Goal: Transaction & Acquisition: Purchase product/service

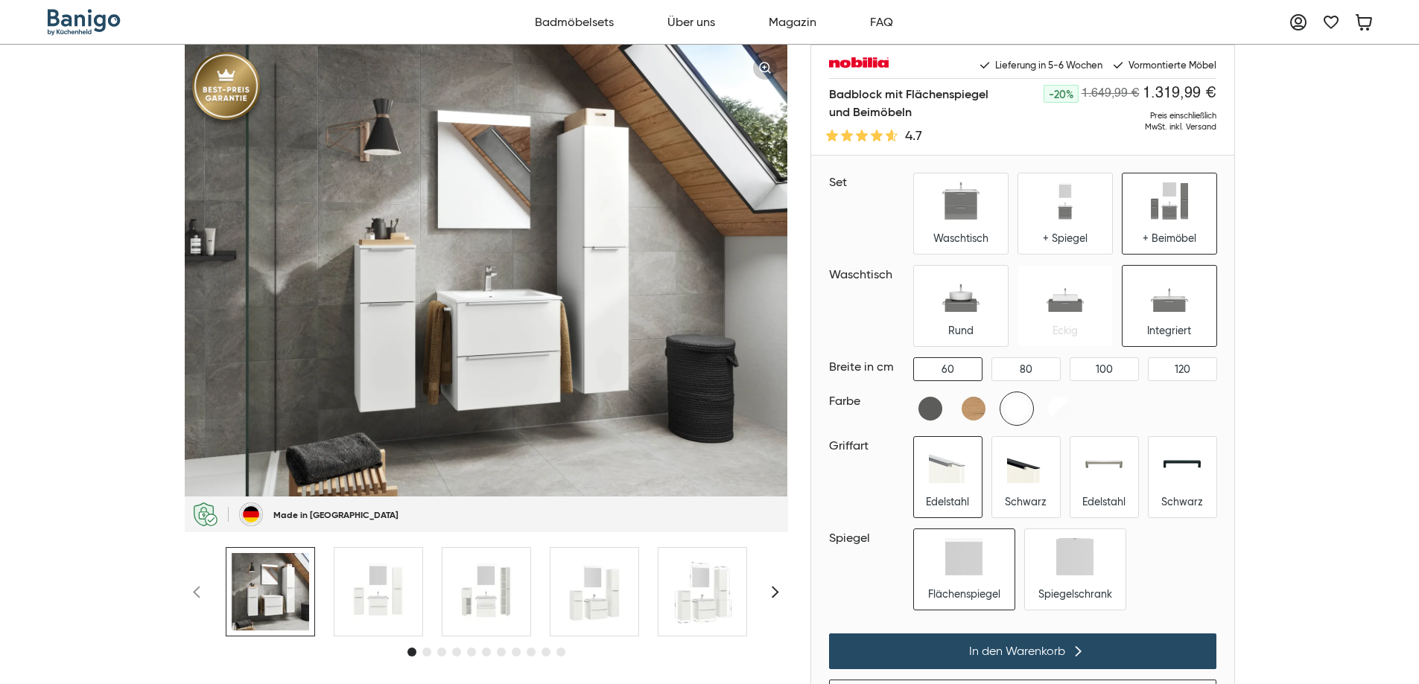
drag, startPoint x: 916, startPoint y: 113, endPoint x: 822, endPoint y: 92, distance: 96.1
click at [822, 92] on div "Badblock mit Flächenspiegel und Beimöbeln 4.7 -20% 1.649,99 € 1.319,99 € Preis …" at bounding box center [1022, 120] width 423 height 71
click at [833, 92] on h1 "Badblock mit Flächenspiegel und Beimöbeln" at bounding box center [909, 103] width 160 height 36
drag, startPoint x: 830, startPoint y: 93, endPoint x: 917, endPoint y: 108, distance: 88.4
click at [917, 108] on h1 "Badblock mit Flächenspiegel und Beimöbeln" at bounding box center [909, 103] width 160 height 36
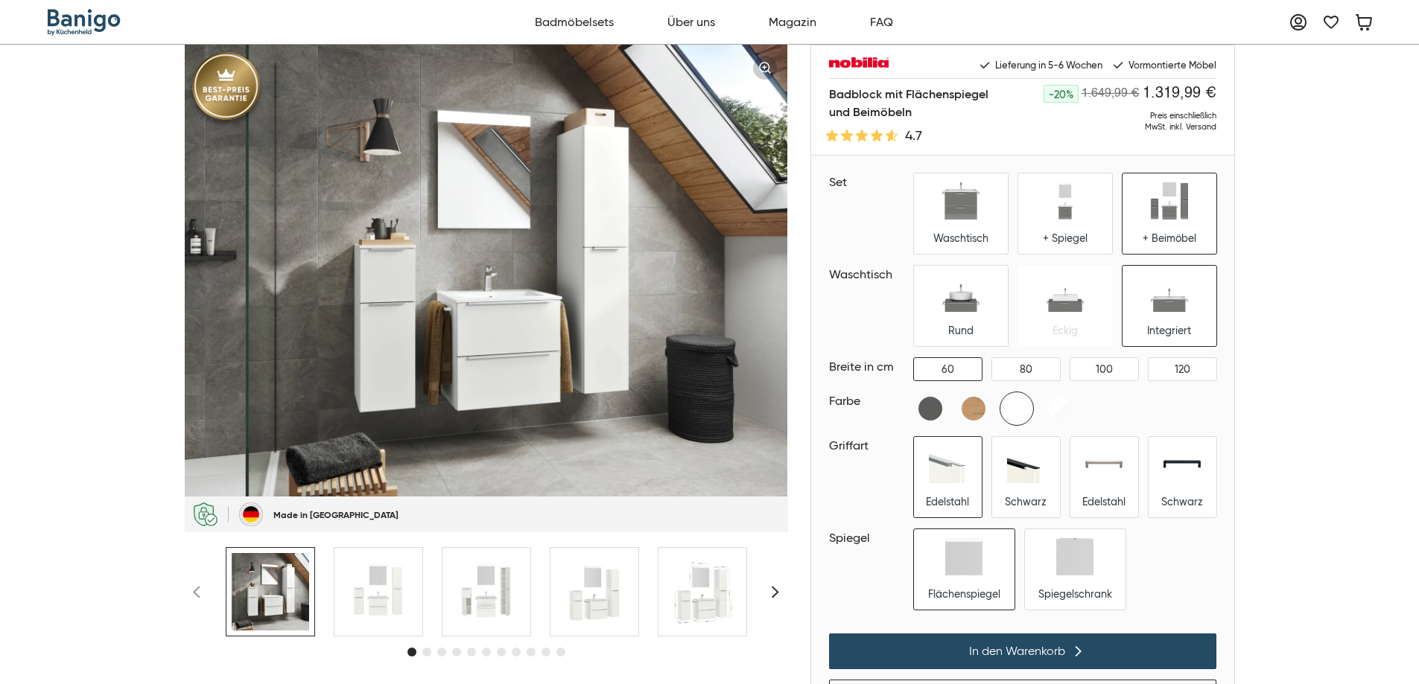
click at [918, 109] on h1 "Badblock mit Flächenspiegel und Beimöbeln" at bounding box center [909, 103] width 160 height 36
drag, startPoint x: 823, startPoint y: 181, endPoint x: 847, endPoint y: 181, distance: 24.6
click at [847, 181] on div "Set Waschtisch + Spiegel + Beimöbel Waschtisch Rund Farbe" at bounding box center [1022, 389] width 423 height 466
click at [847, 182] on div "Set" at bounding box center [867, 183] width 77 height 18
click at [835, 270] on div "Waschtisch" at bounding box center [867, 275] width 77 height 18
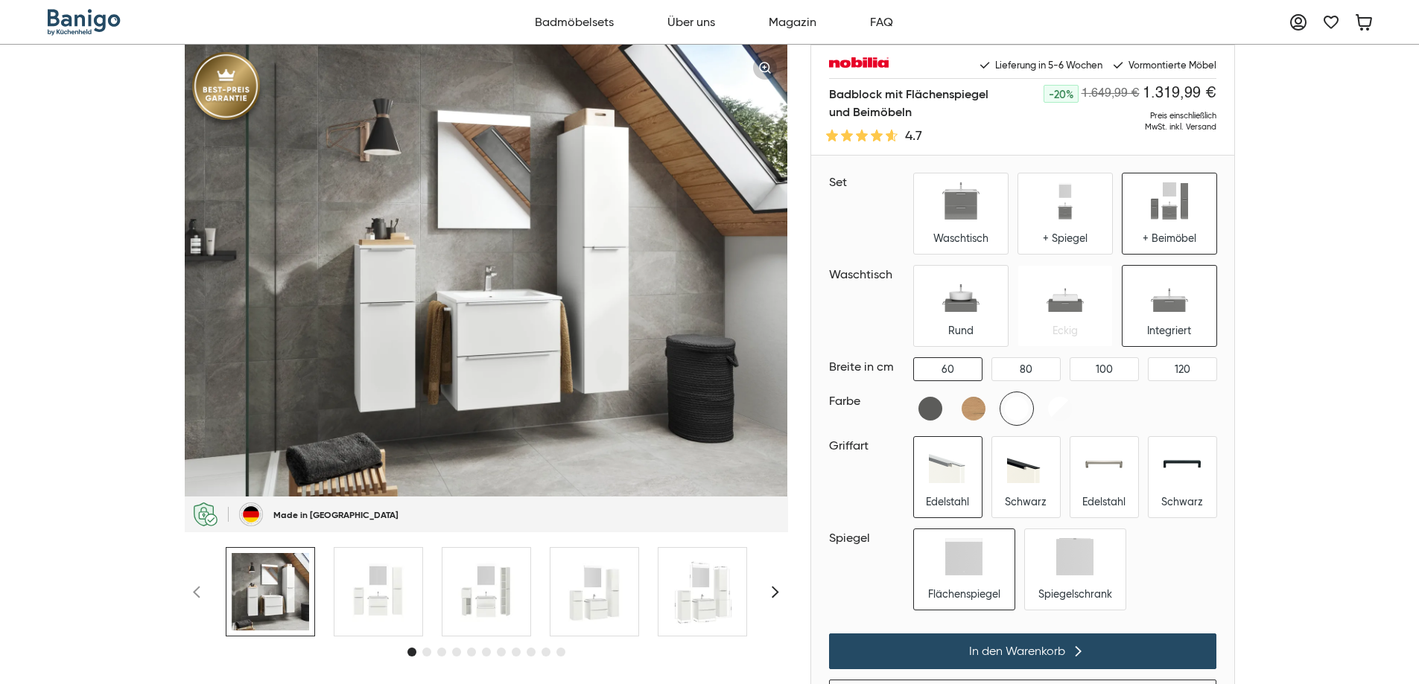
drag, startPoint x: 824, startPoint y: 93, endPoint x: 920, endPoint y: 118, distance: 99.2
click at [920, 118] on div "Badblock mit Flächenspiegel und Beimöbeln 4.7 -20% 1.649,99 € 1.319,99 € Preis …" at bounding box center [1022, 120] width 423 height 71
click at [920, 118] on h1 "Badblock mit Flächenspiegel und Beimöbeln" at bounding box center [909, 103] width 160 height 36
click at [920, 111] on h1 "Badblock mit Flächenspiegel und Beimöbeln" at bounding box center [909, 103] width 160 height 36
drag, startPoint x: 919, startPoint y: 111, endPoint x: 824, endPoint y: 97, distance: 95.6
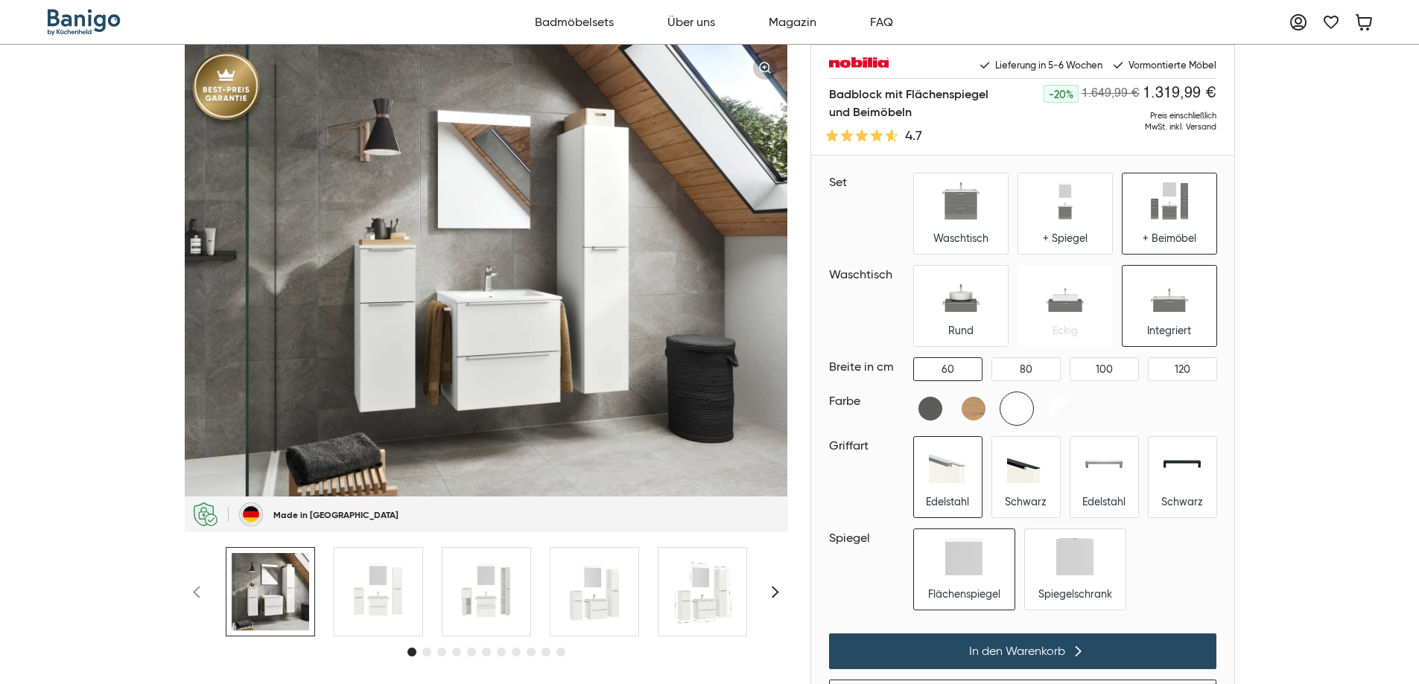
click at [824, 97] on div "Badblock mit Flächenspiegel und Beimöbeln 4.7 -20% 1.649,99 € 1.319,99 € Preis …" at bounding box center [1022, 120] width 423 height 71
click at [835, 97] on h1 "Badblock mit Flächenspiegel und Beimöbeln" at bounding box center [909, 103] width 160 height 36
drag, startPoint x: 828, startPoint y: 93, endPoint x: 906, endPoint y: 112, distance: 80.5
click at [906, 112] on h1 "Badblock mit Flächenspiegel und Beimöbeln" at bounding box center [909, 103] width 160 height 36
click at [906, 113] on h1 "Badblock mit Flächenspiegel und Beimöbeln" at bounding box center [909, 103] width 160 height 36
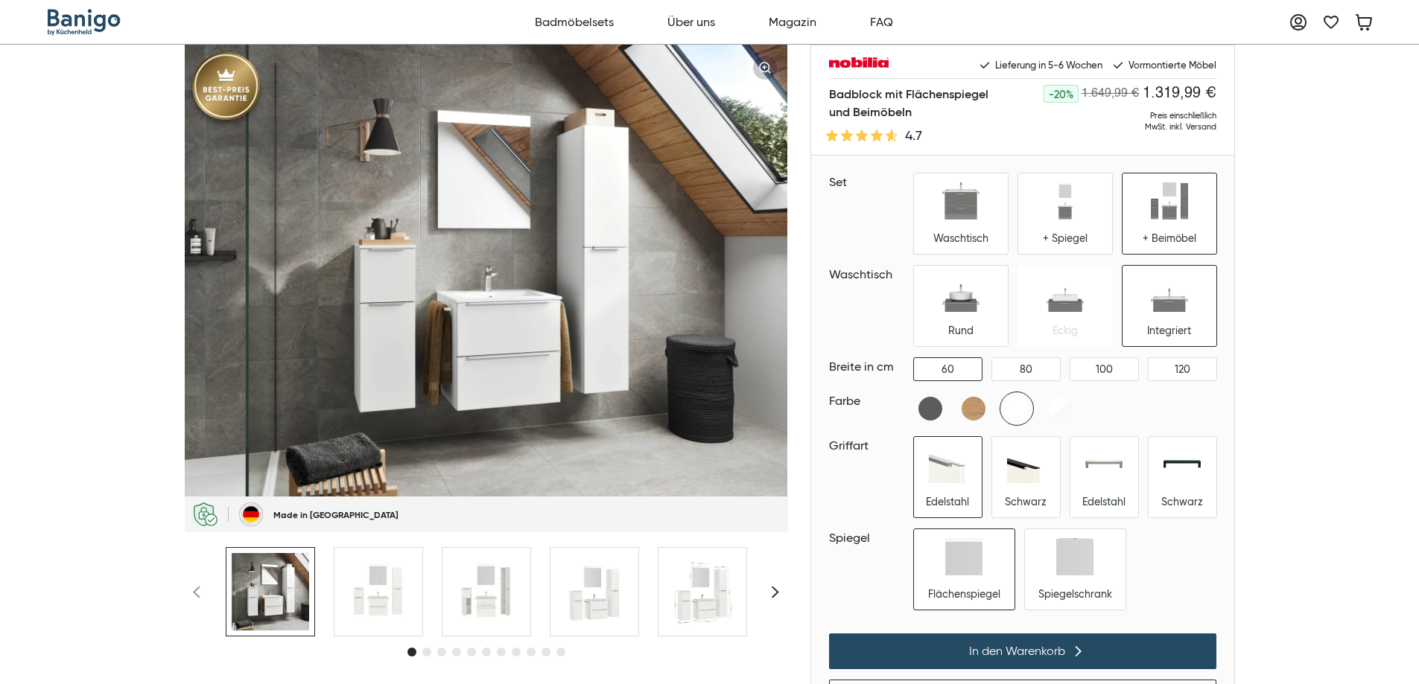
click at [883, 92] on h1 "Badblock mit Flächenspiegel und Beimöbeln" at bounding box center [909, 103] width 160 height 36
drag, startPoint x: 826, startPoint y: 94, endPoint x: 920, endPoint y: 119, distance: 97.9
click at [920, 119] on div "Badblock mit Flächenspiegel und Beimöbeln 4.7 -20% 1.649,99 € 1.319,99 € Preis …" at bounding box center [1022, 120] width 423 height 71
click at [918, 116] on h1 "Badblock mit Flächenspiegel und Beimöbeln" at bounding box center [909, 103] width 160 height 36
drag, startPoint x: 828, startPoint y: 92, endPoint x: 917, endPoint y: 116, distance: 91.8
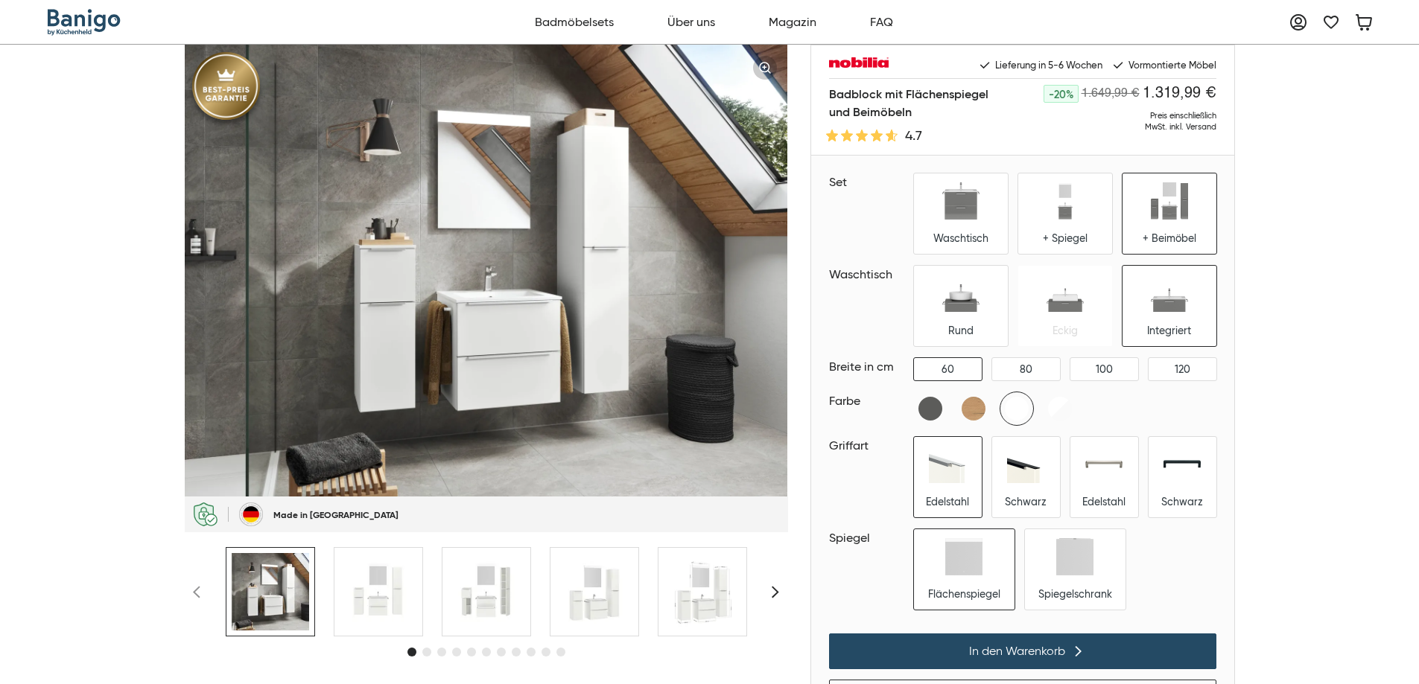
click at [917, 116] on h1 "Badblock mit Flächenspiegel und Beimöbeln" at bounding box center [909, 103] width 160 height 36
drag, startPoint x: 826, startPoint y: 61, endPoint x: 914, endPoint y: 110, distance: 100.7
click at [914, 110] on div "Lieferung in 5-6 Wochen Vormontierte Möbel Badblock mit Flächenspiegel und Beim…" at bounding box center [1022, 422] width 424 height 754
click at [914, 110] on h1 "Badblock mit Flächenspiegel und Beimöbeln" at bounding box center [909, 103] width 160 height 36
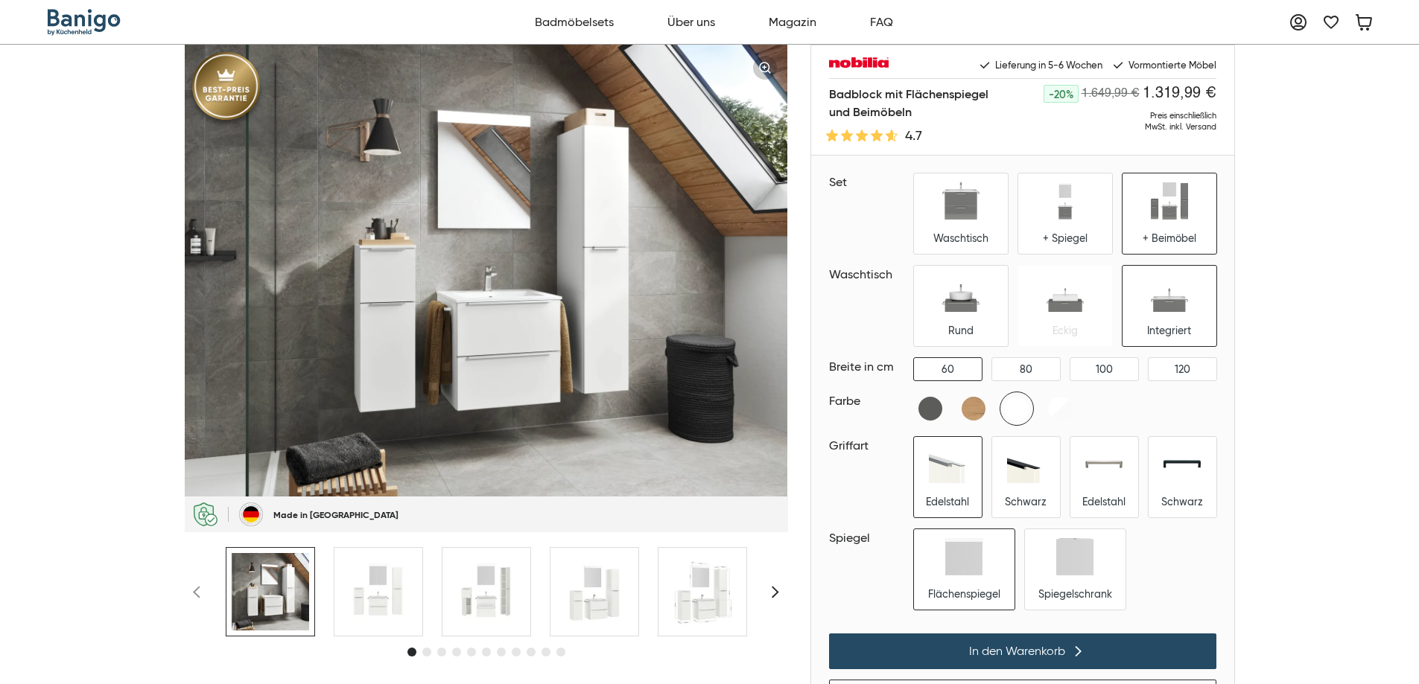
drag, startPoint x: 831, startPoint y: 92, endPoint x: 923, endPoint y: 116, distance: 95.5
click at [923, 116] on h1 "Badblock mit Flächenspiegel und Beimöbeln" at bounding box center [909, 103] width 160 height 36
drag, startPoint x: 830, startPoint y: 92, endPoint x: 920, endPoint y: 114, distance: 92.8
click at [920, 114] on h1 "Badblock mit Flächenspiegel und Beimöbeln" at bounding box center [909, 103] width 160 height 36
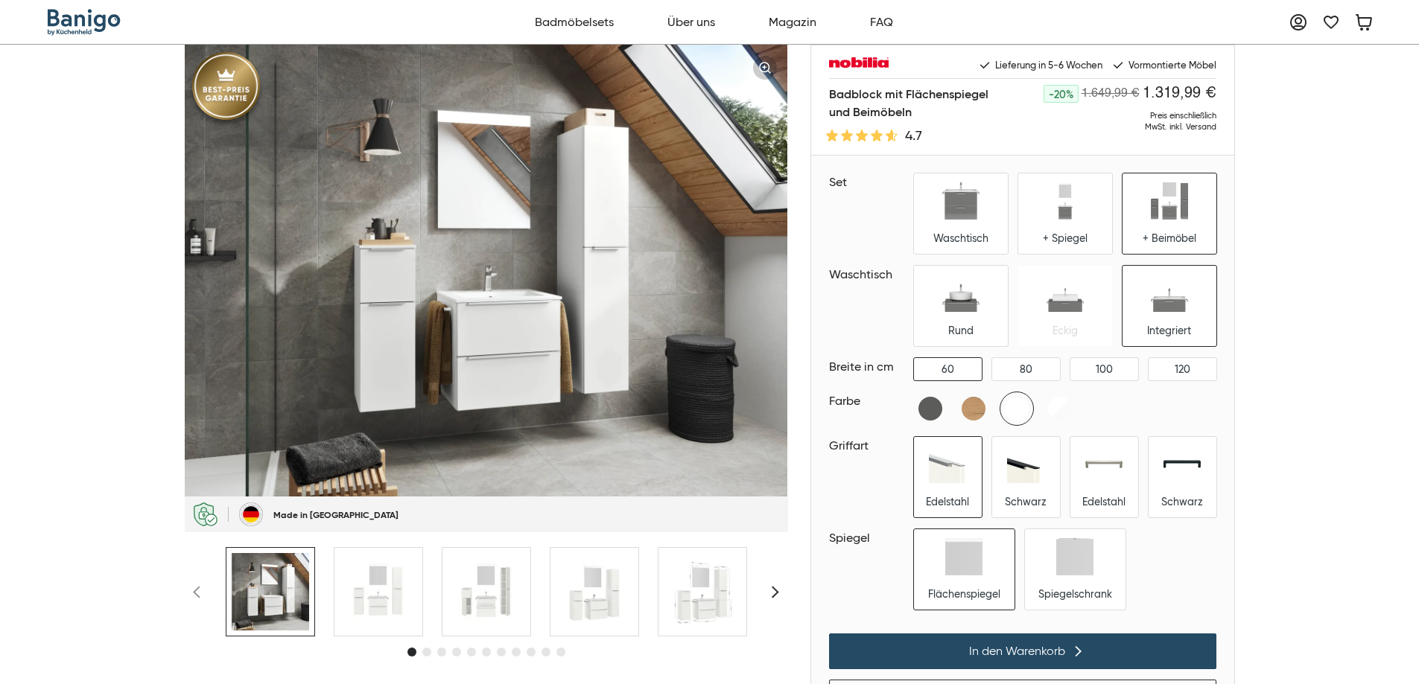
click at [921, 114] on h1 "Badblock mit Flächenspiegel und Beimöbeln" at bounding box center [909, 103] width 160 height 36
click at [912, 111] on h1 "Badblock mit Flächenspiegel und Beimöbeln" at bounding box center [909, 103] width 160 height 36
click at [897, 110] on h1 "Badblock mit Flächenspiegel und Beimöbeln" at bounding box center [909, 103] width 160 height 36
drag, startPoint x: 827, startPoint y: 95, endPoint x: 913, endPoint y: 110, distance: 87.1
click at [913, 110] on div "Badblock mit Flächenspiegel und Beimöbeln 4.7 -20% 1.649,99 € 1.319,99 € Preis …" at bounding box center [1022, 120] width 423 height 71
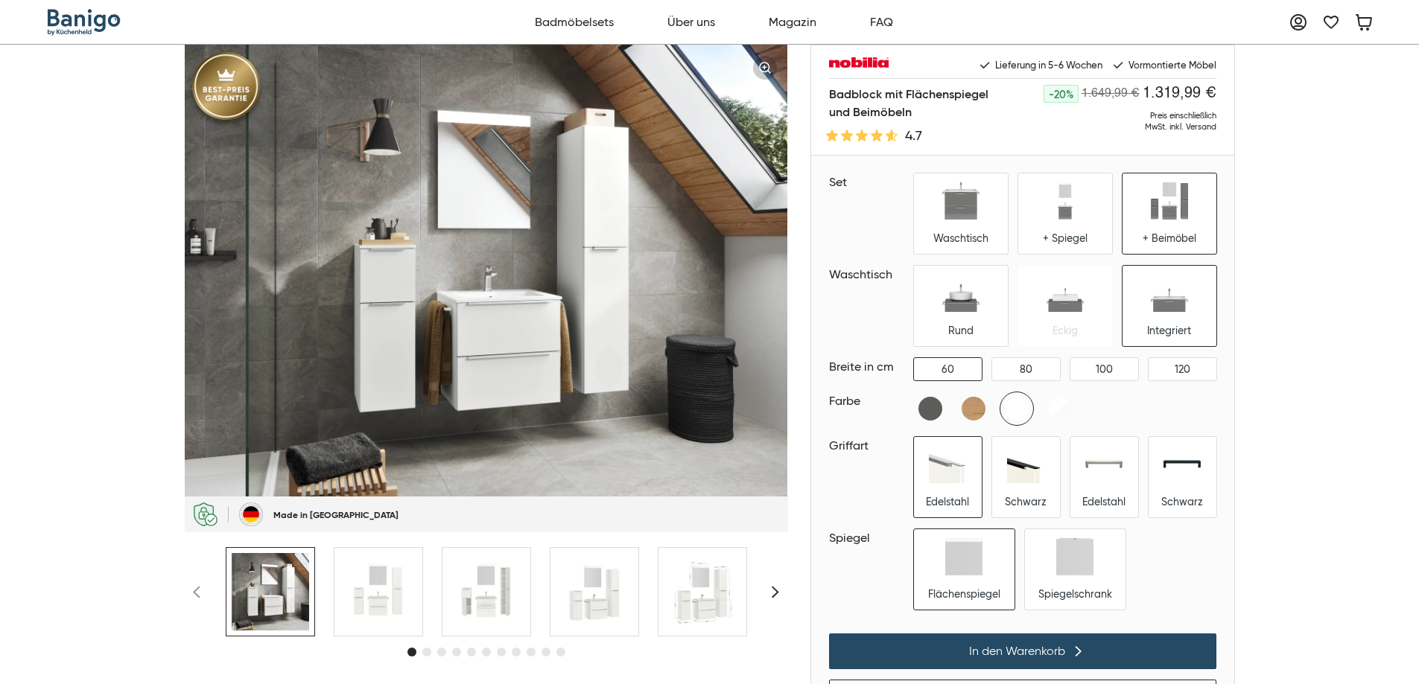
click at [909, 113] on h1 "Badblock mit Flächenspiegel und Beimöbeln" at bounding box center [909, 103] width 160 height 36
drag, startPoint x: 832, startPoint y: 92, endPoint x: 919, endPoint y: 113, distance: 89.6
click at [919, 113] on h1 "Badblock mit Flächenspiegel und Beimöbeln" at bounding box center [909, 103] width 160 height 36
drag, startPoint x: 831, startPoint y: 95, endPoint x: 910, endPoint y: 115, distance: 81.3
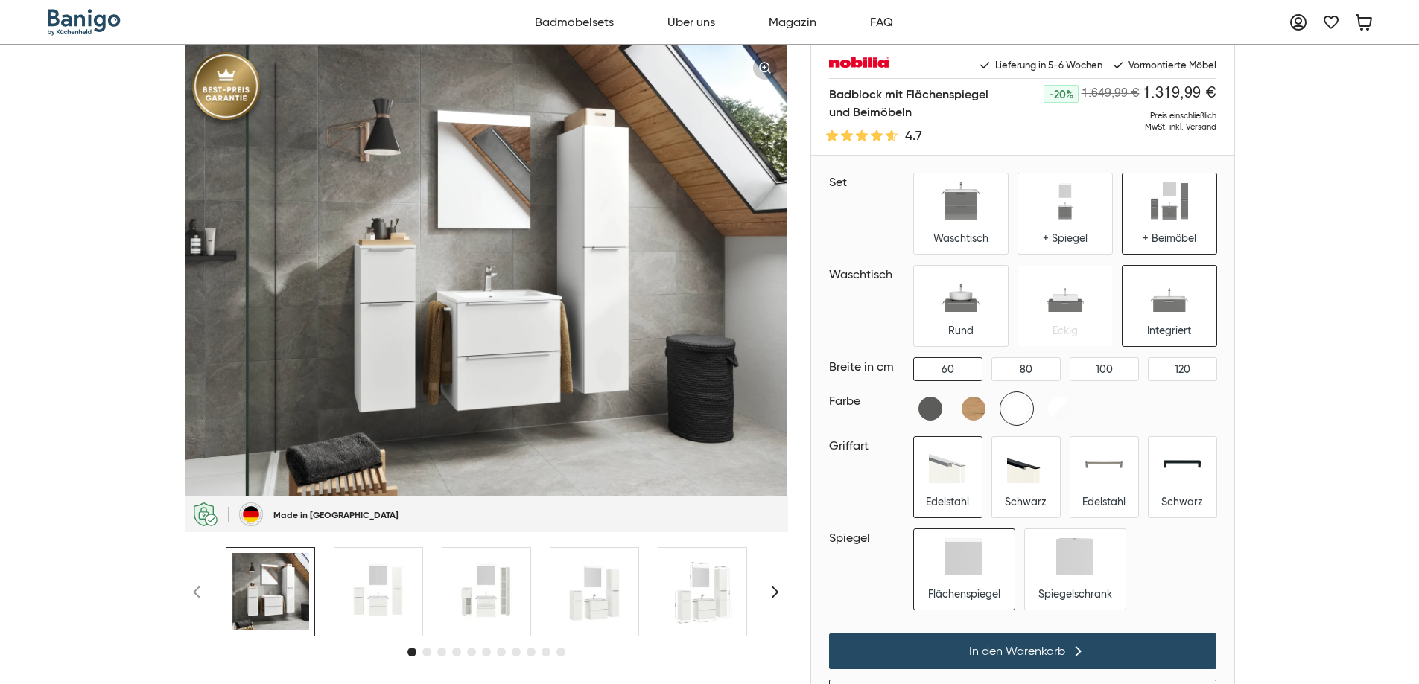
click at [910, 115] on h1 "Badblock mit Flächenspiegel und Beimöbeln" at bounding box center [909, 103] width 160 height 36
drag, startPoint x: 829, startPoint y: 90, endPoint x: 920, endPoint y: 114, distance: 93.9
click at [920, 114] on h1 "Badblock mit Flächenspiegel und Beimöbeln" at bounding box center [909, 103] width 160 height 36
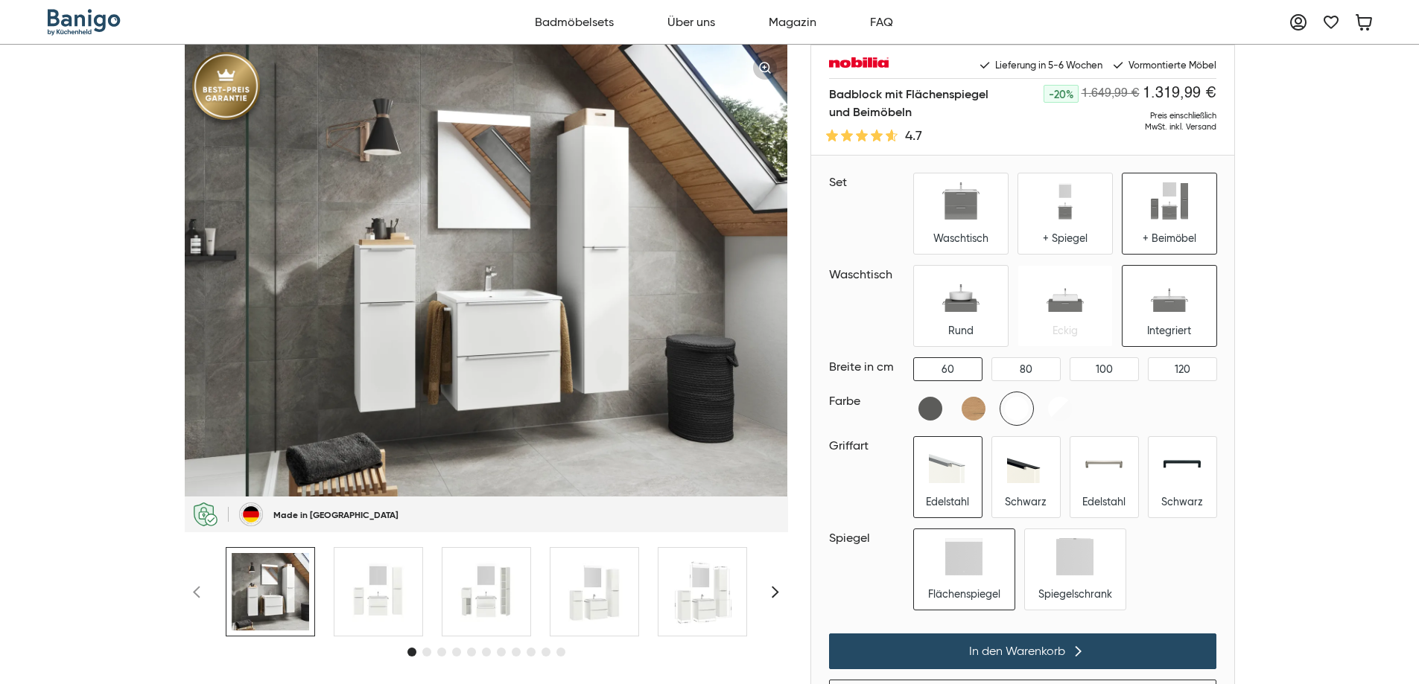
drag, startPoint x: 823, startPoint y: 92, endPoint x: 911, endPoint y: 109, distance: 89.7
click at [911, 109] on div "Badblock mit Flächenspiegel und Beimöbeln 4.7 -20% 1.649,99 € 1.319,99 € Preis …" at bounding box center [1022, 120] width 423 height 71
click at [911, 109] on h1 "Badblock mit Flächenspiegel und Beimöbeln" at bounding box center [909, 103] width 160 height 36
drag, startPoint x: 911, startPoint y: 109, endPoint x: 830, endPoint y: 92, distance: 82.2
click at [830, 92] on h1 "Badblock mit Flächenspiegel und Beimöbeln" at bounding box center [909, 103] width 160 height 36
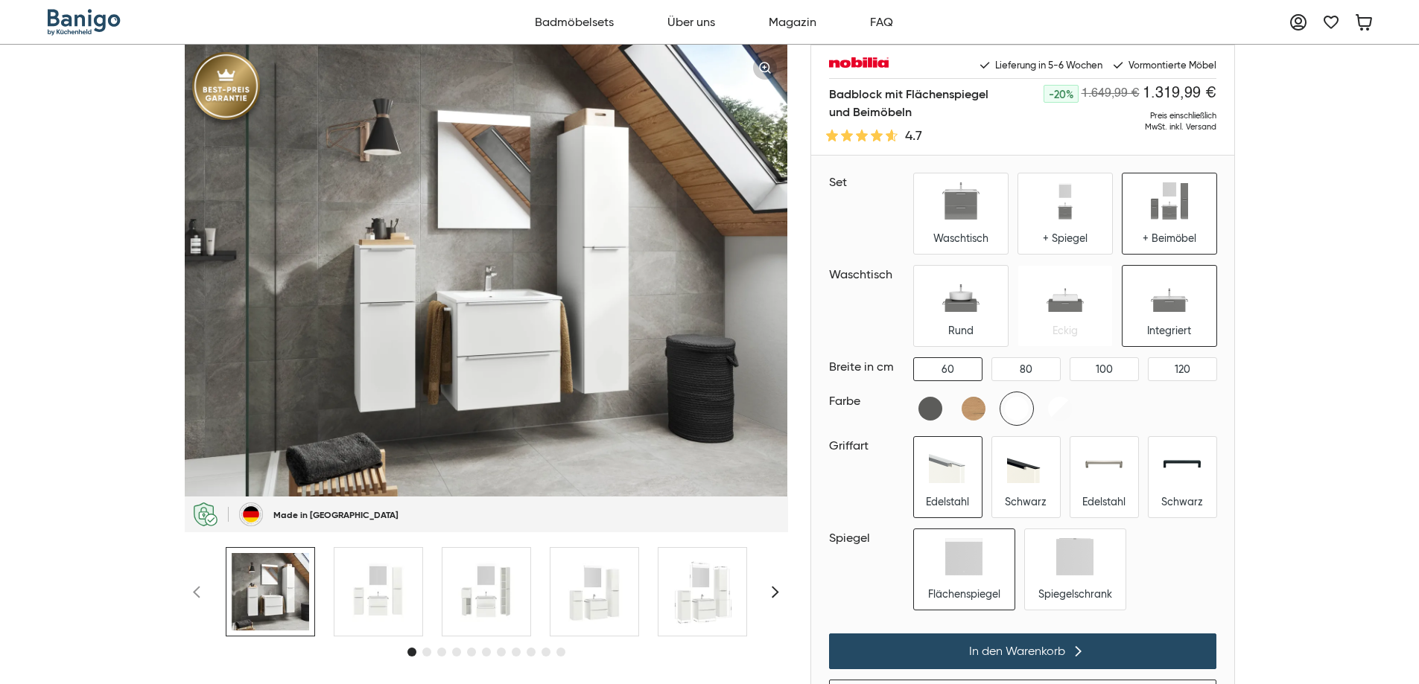
click at [830, 92] on h1 "Badblock mit Flächenspiegel und Beimöbeln" at bounding box center [909, 103] width 160 height 36
drag, startPoint x: 1144, startPoint y: 92, endPoint x: 1223, endPoint y: 106, distance: 80.8
click at [1202, 95] on h2 "1.319,99 €" at bounding box center [1179, 94] width 74 height 18
click at [1291, 126] on div "Badblock mit Flächenspiegel und Beimöbeln -20% 1.649,99 € 1.319,99 € Preis eins…" at bounding box center [709, 422] width 1419 height 754
click at [1065, 370] on div "60 80 100 120" at bounding box center [1065, 369] width 302 height 22
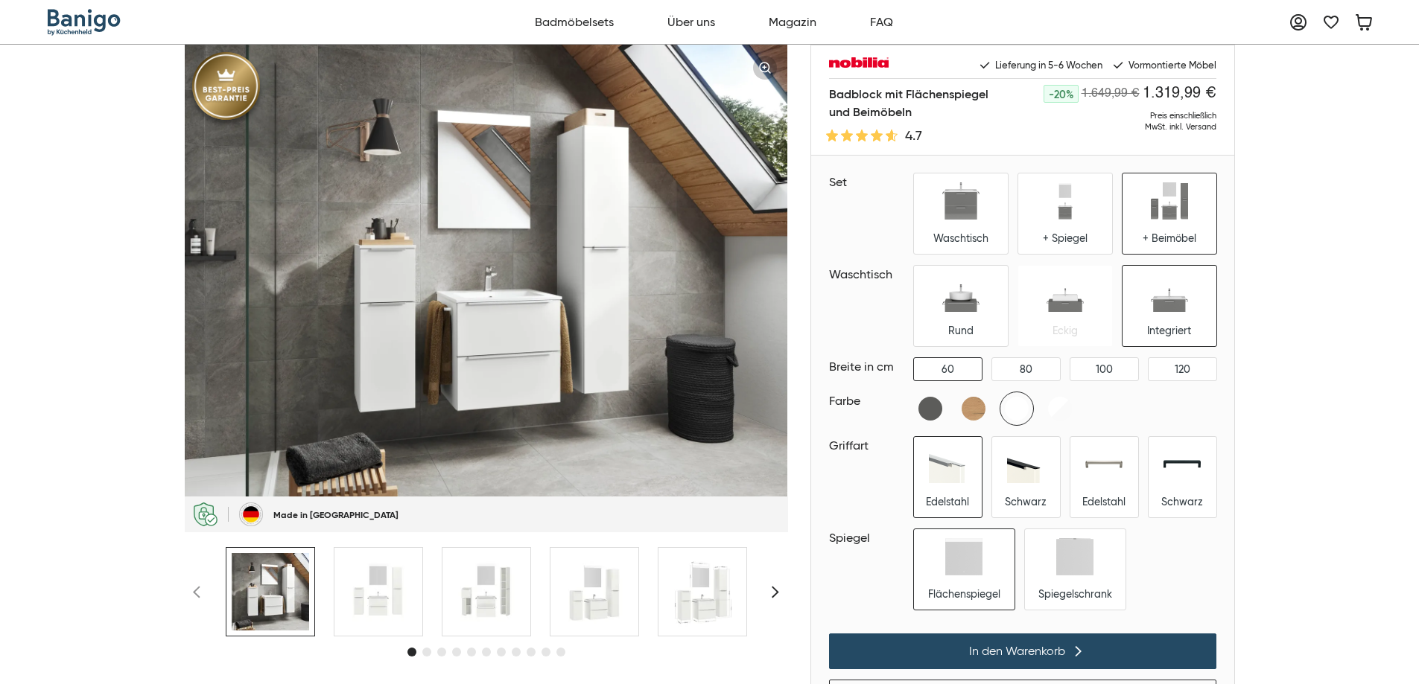
drag, startPoint x: 1097, startPoint y: 407, endPoint x: 1375, endPoint y: 405, distance: 277.8
click at [1375, 405] on div "Badblock mit Flächenspiegel und Beimöbeln -20% 1.649,99 € 1.319,99 € Preis eins…" at bounding box center [709, 422] width 1419 height 754
drag, startPoint x: 916, startPoint y: 112, endPoint x: 830, endPoint y: 92, distance: 88.0
click at [830, 92] on h1 "Badblock mit Flächenspiegel und Beimöbeln" at bounding box center [909, 103] width 160 height 36
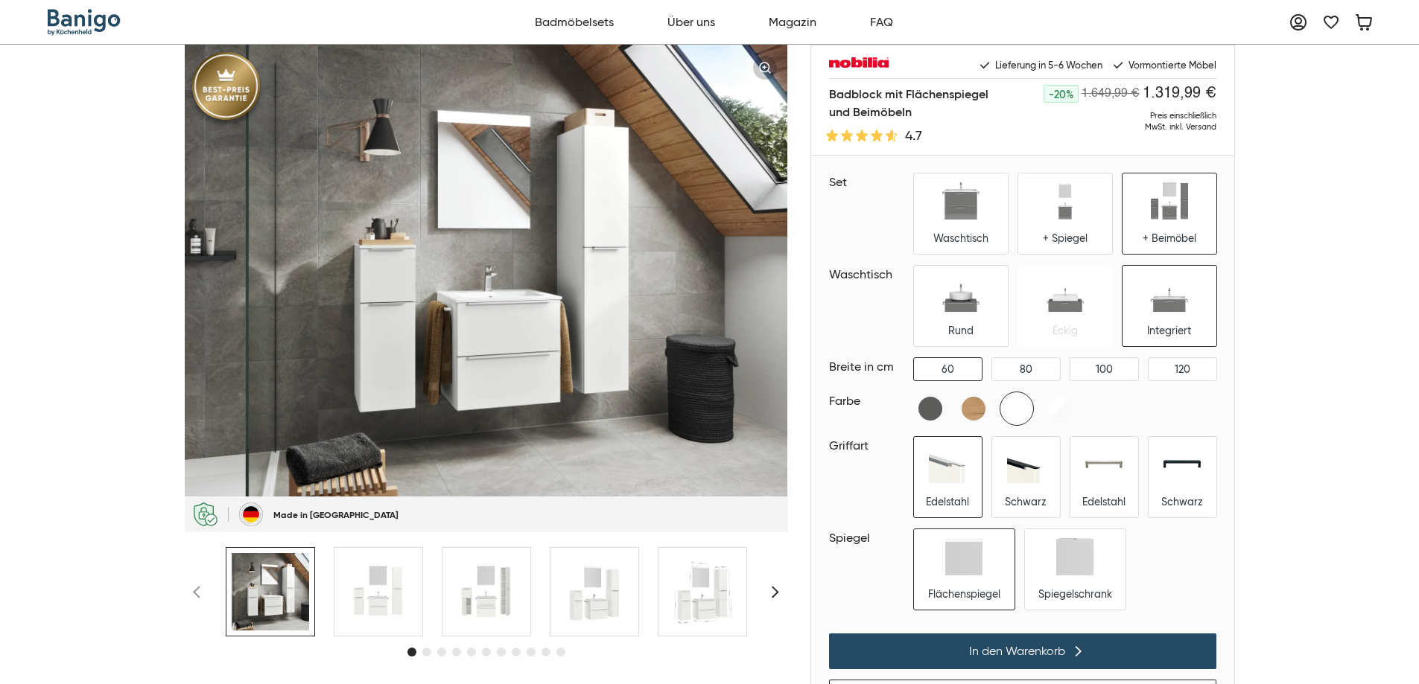
drag, startPoint x: 830, startPoint y: 92, endPoint x: 917, endPoint y: 115, distance: 90.1
click at [917, 115] on h1 "Badblock mit Flächenspiegel und Beimöbeln" at bounding box center [909, 103] width 160 height 36
drag, startPoint x: 828, startPoint y: 89, endPoint x: 914, endPoint y: 114, distance: 89.1
click at [914, 114] on h1 "Badblock mit Flächenspiegel und Beimöbeln" at bounding box center [909, 103] width 160 height 36
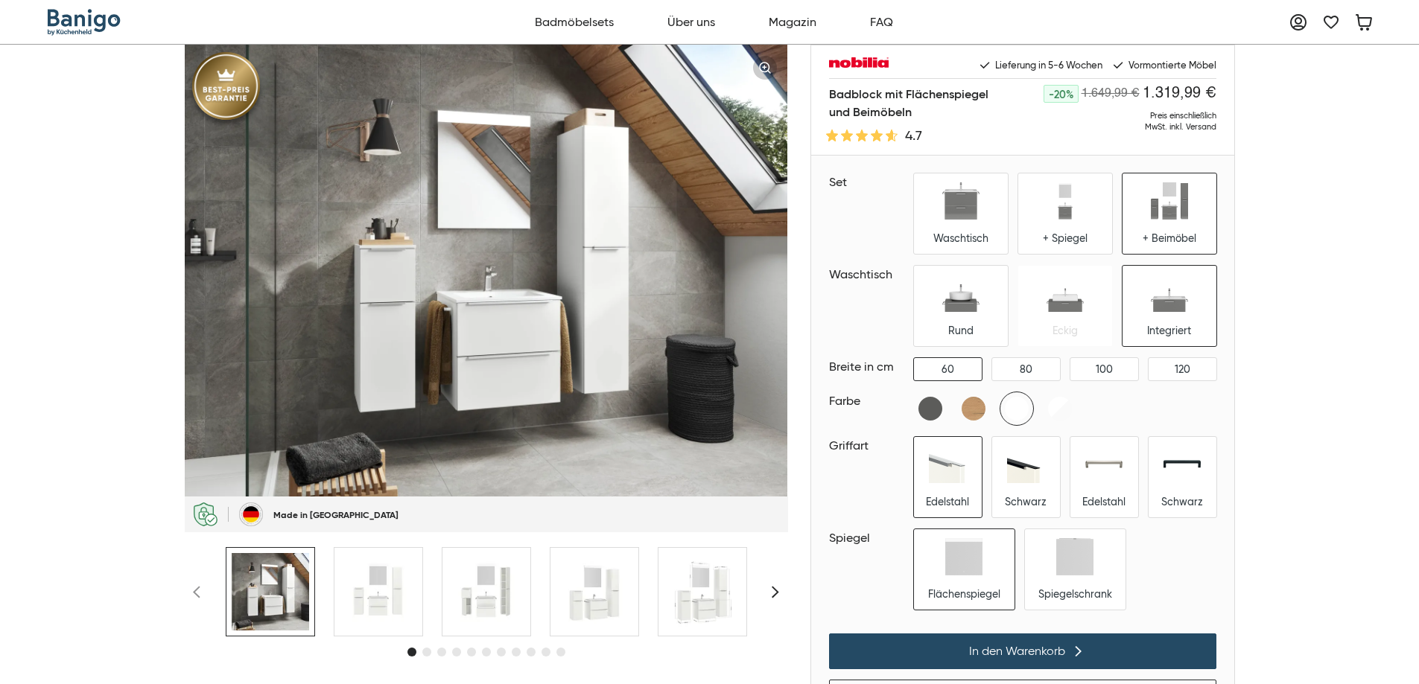
click at [914, 114] on h1 "Badblock mit Flächenspiegel und Beimöbeln" at bounding box center [909, 103] width 160 height 36
drag, startPoint x: 828, startPoint y: 92, endPoint x: 917, endPoint y: 112, distance: 91.6
click at [917, 112] on h1 "Badblock mit Flächenspiegel und Beimöbeln" at bounding box center [909, 103] width 160 height 36
click at [850, 110] on h1 "Badblock mit Flächenspiegel und Beimöbeln" at bounding box center [909, 103] width 160 height 36
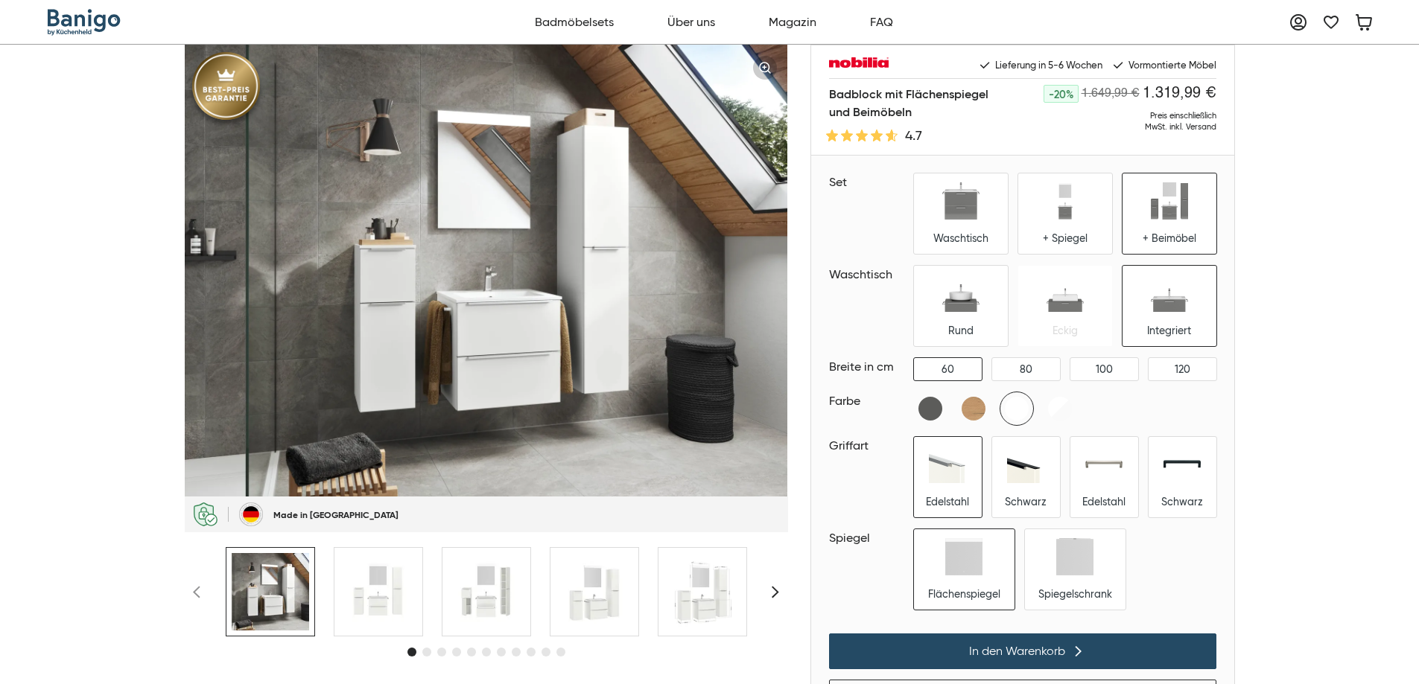
click at [850, 110] on h1 "Badblock mit Flächenspiegel und Beimöbeln" at bounding box center [909, 103] width 160 height 36
drag, startPoint x: 830, startPoint y: 92, endPoint x: 910, endPoint y: 111, distance: 82.5
click at [910, 111] on h1 "Badblock mit Flächenspiegel und Beimöbeln" at bounding box center [909, 103] width 160 height 36
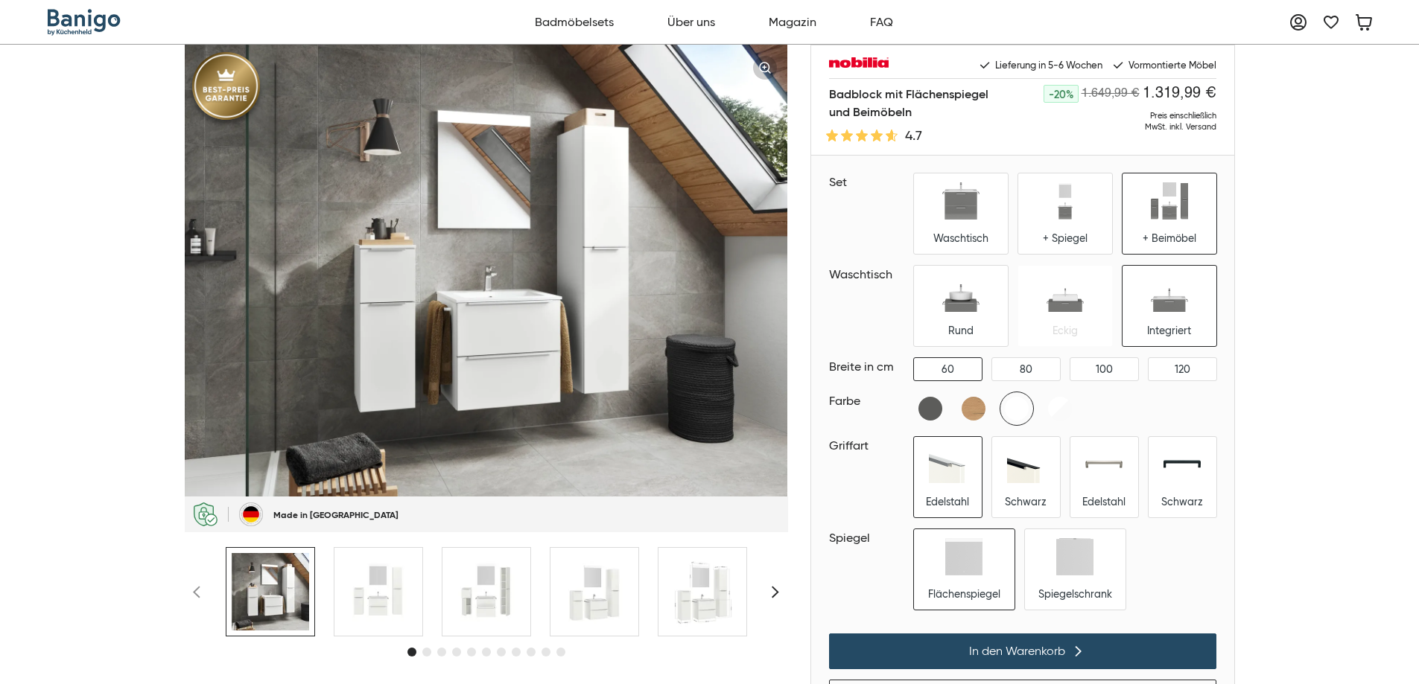
drag, startPoint x: 835, startPoint y: 98, endPoint x: 873, endPoint y: 116, distance: 41.6
click at [873, 116] on h1 "Badblock mit Flächenspiegel und Beimöbeln" at bounding box center [909, 103] width 160 height 36
drag, startPoint x: 830, startPoint y: 94, endPoint x: 909, endPoint y: 112, distance: 81.1
click at [917, 112] on h1 "Badblock mit Flächenspiegel und Beimöbeln" at bounding box center [909, 103] width 160 height 36
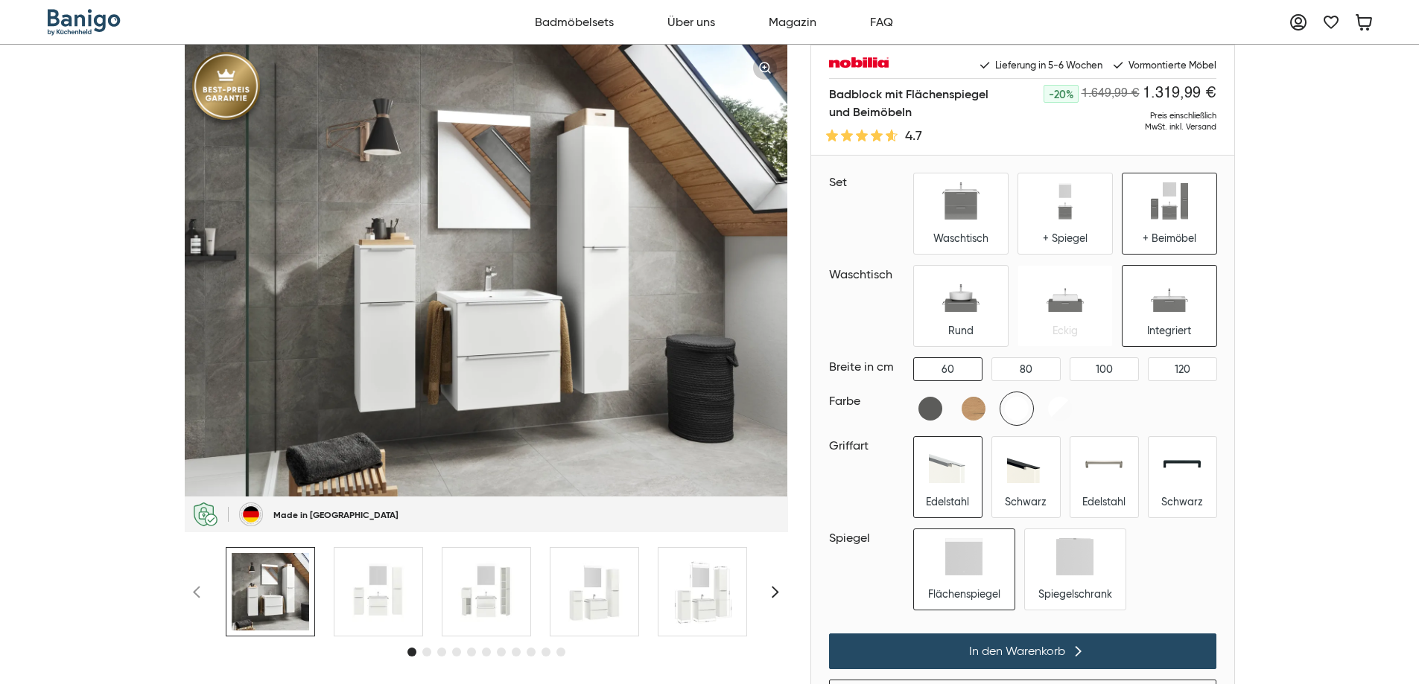
click at [886, 110] on h1 "Badblock mit Flächenspiegel und Beimöbeln" at bounding box center [909, 103] width 160 height 36
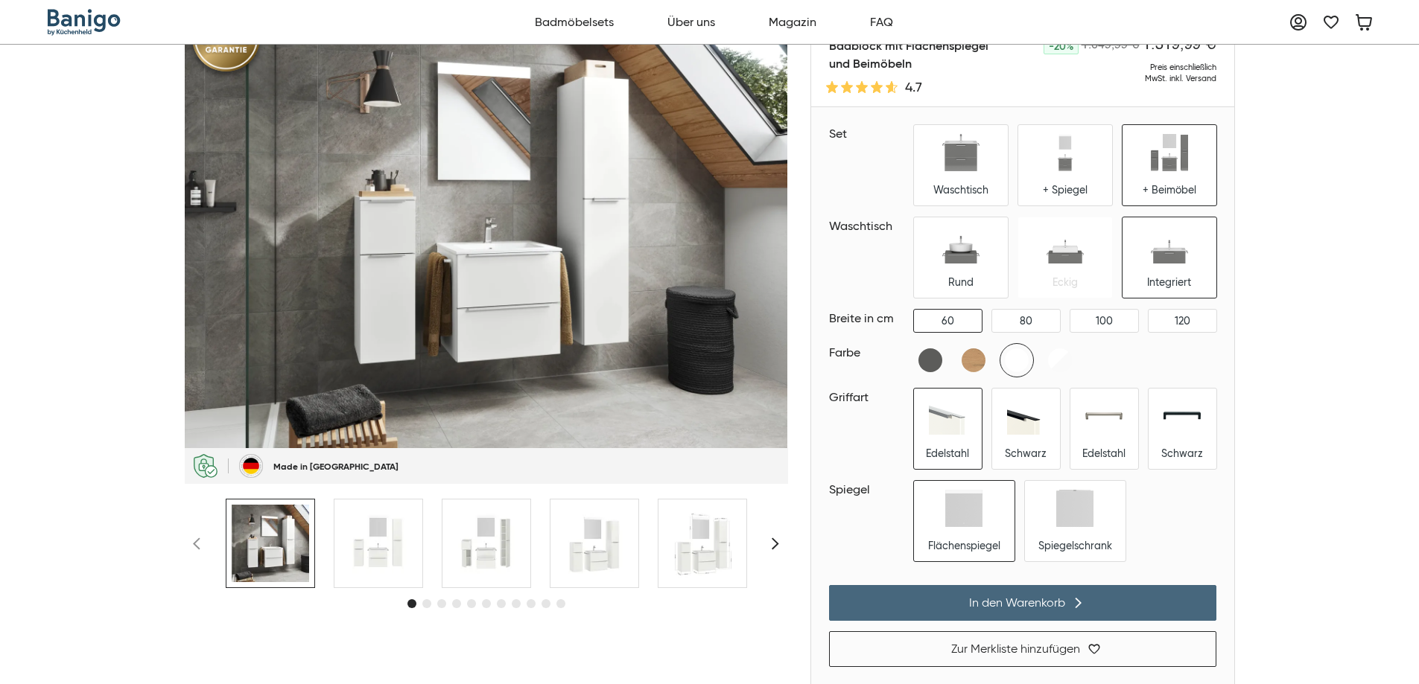
scroll to position [74, 0]
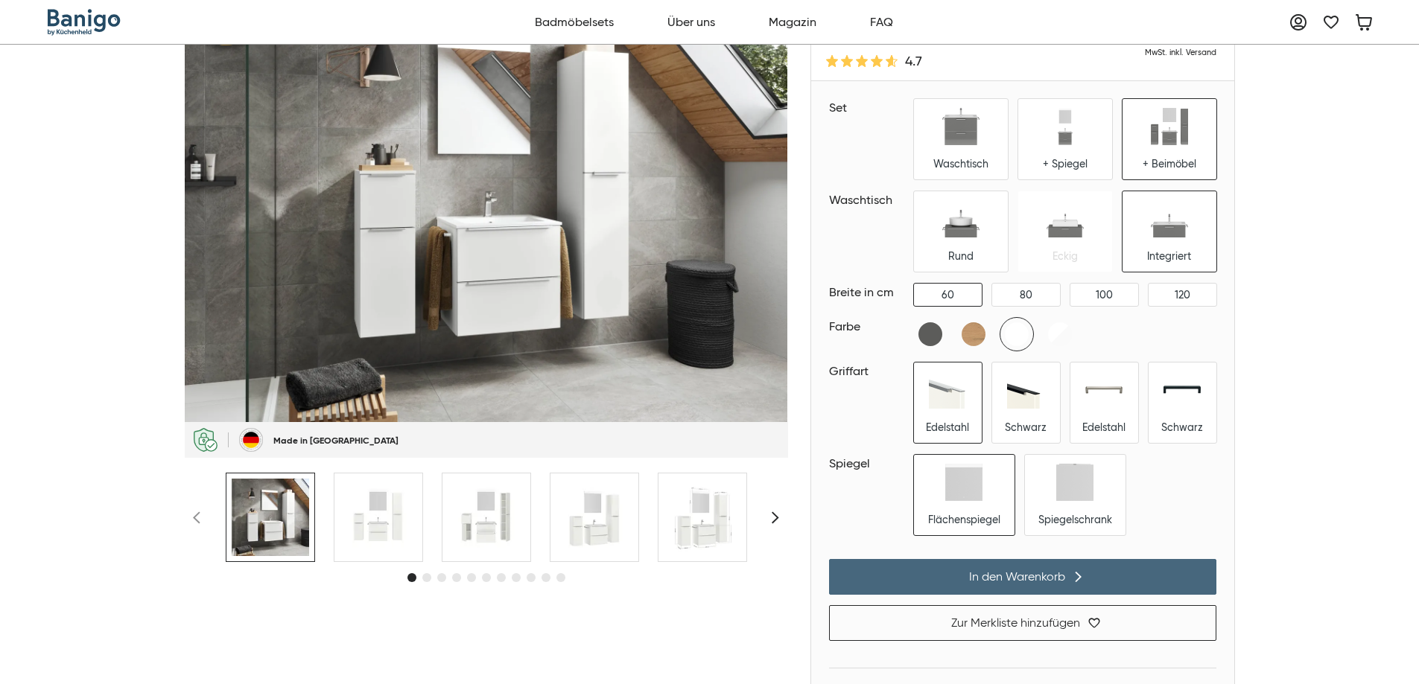
click at [1105, 585] on button "In den Warenkorb" at bounding box center [1022, 577] width 387 height 36
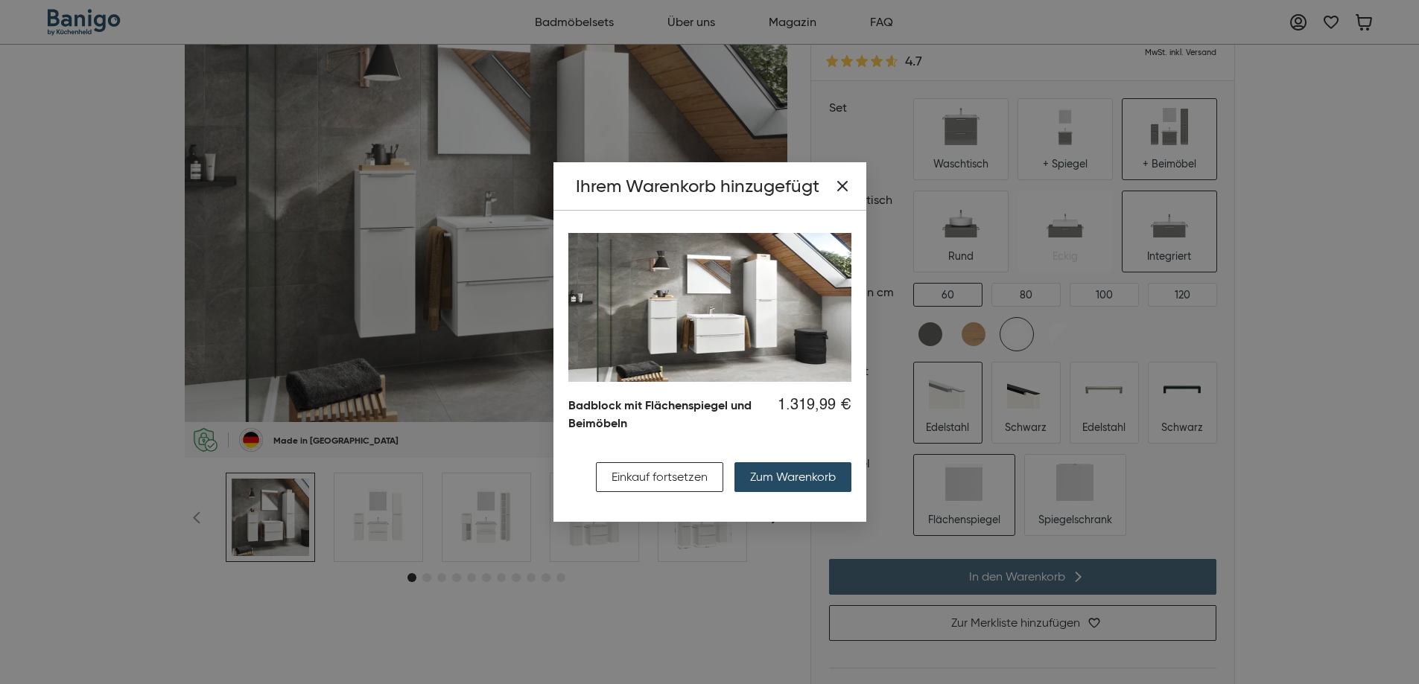
scroll to position [0, 0]
click at [844, 188] on icon "button" at bounding box center [842, 186] width 9 height 9
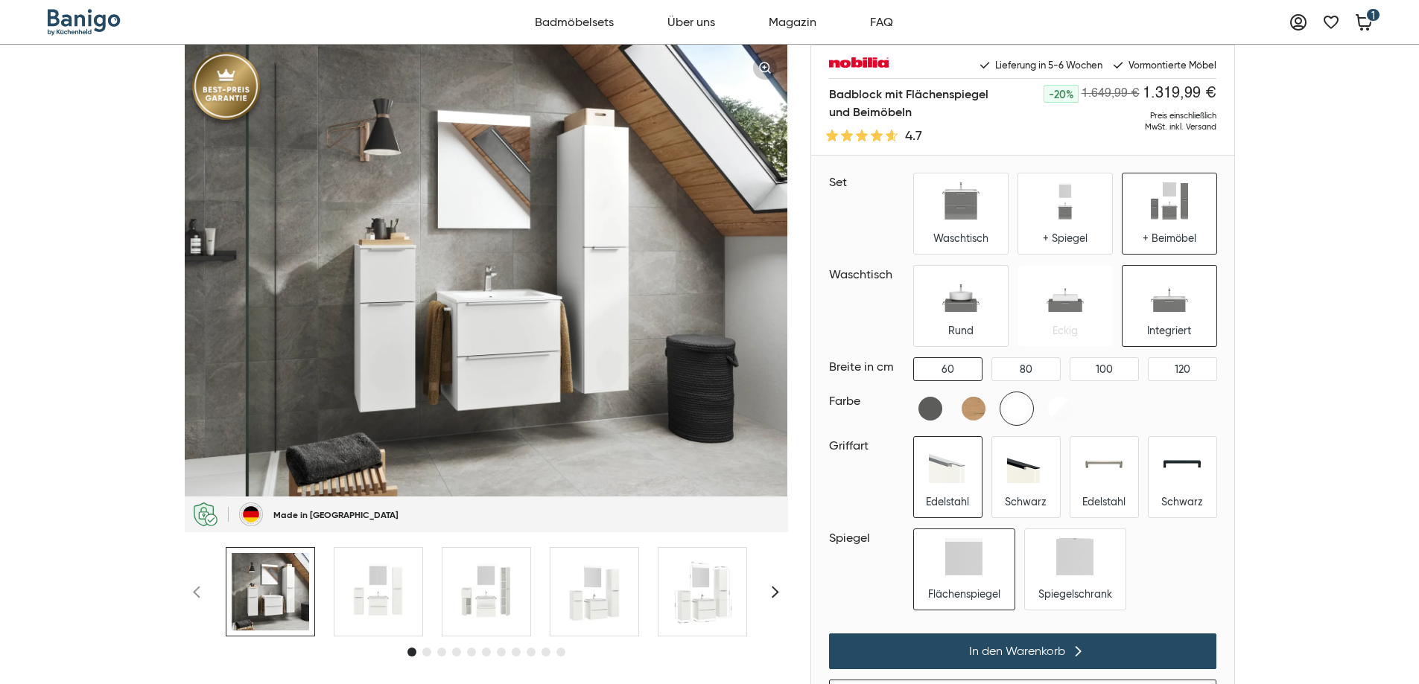
scroll to position [74, 0]
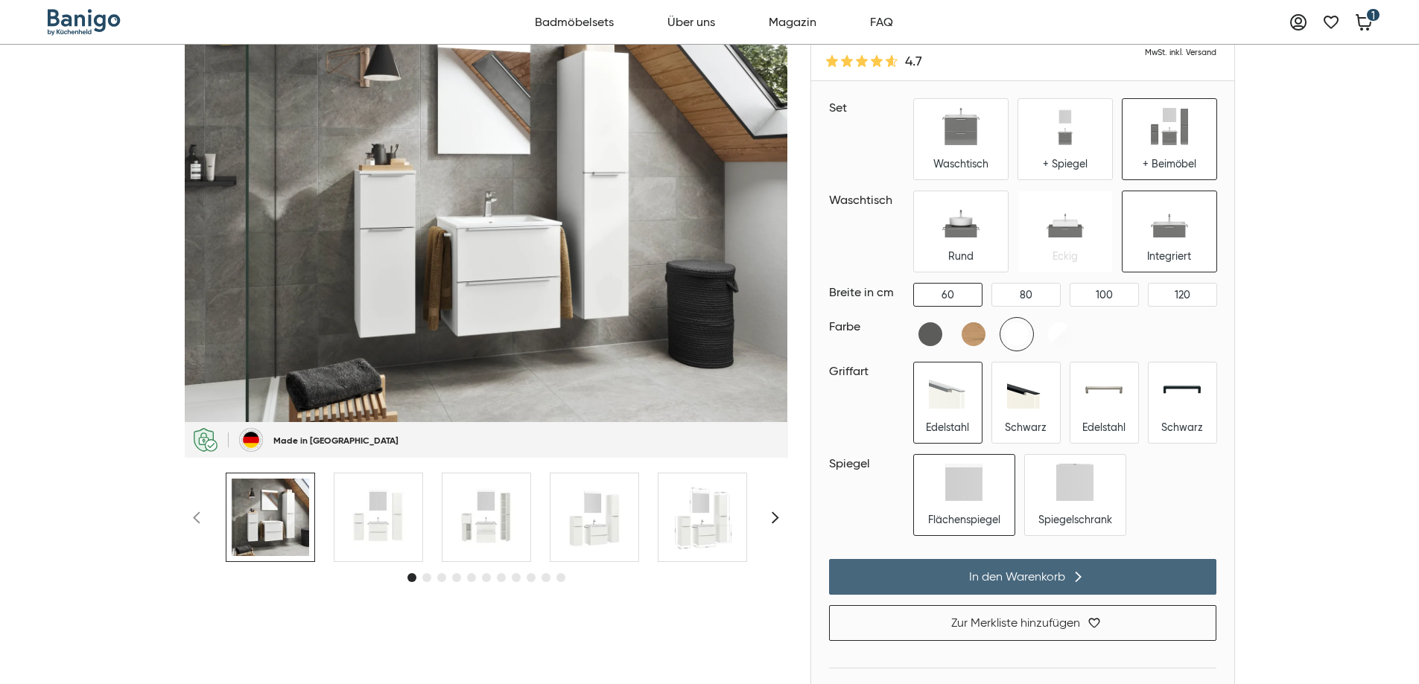
click at [998, 585] on button "In den Warenkorb" at bounding box center [1022, 577] width 387 height 36
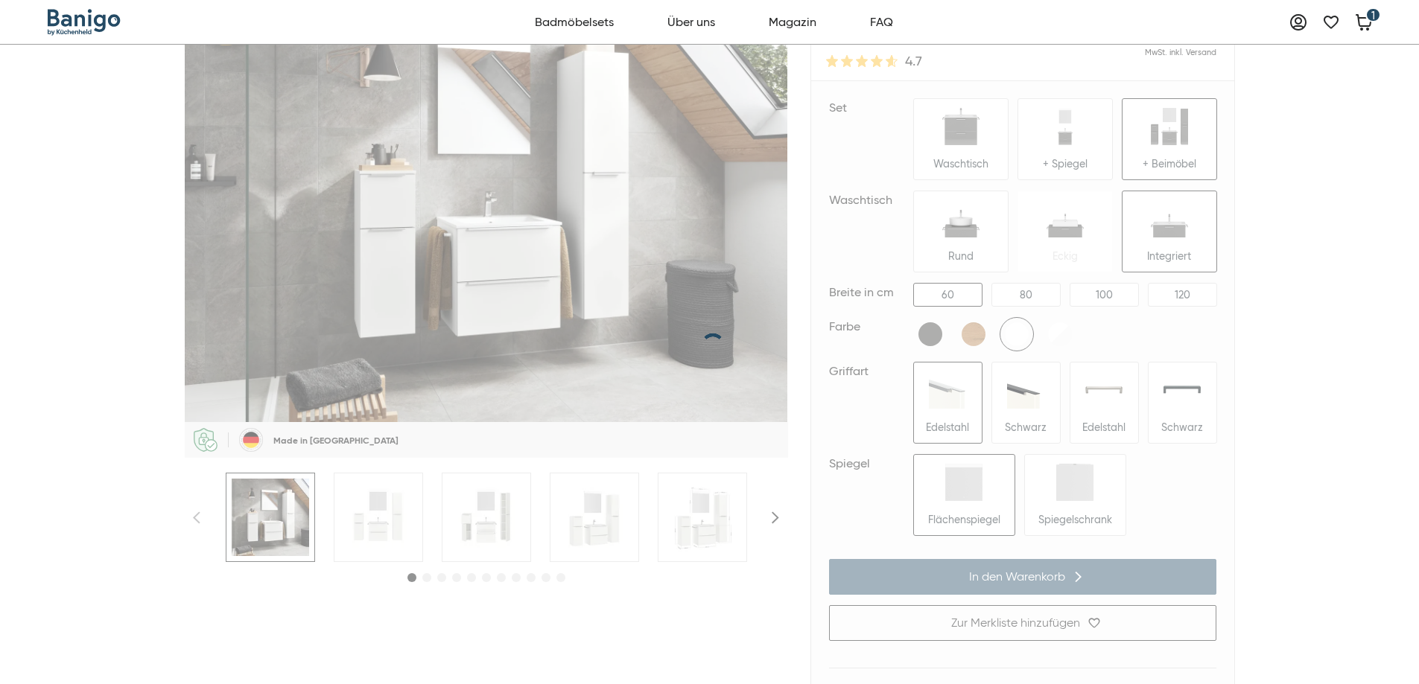
scroll to position [0, 0]
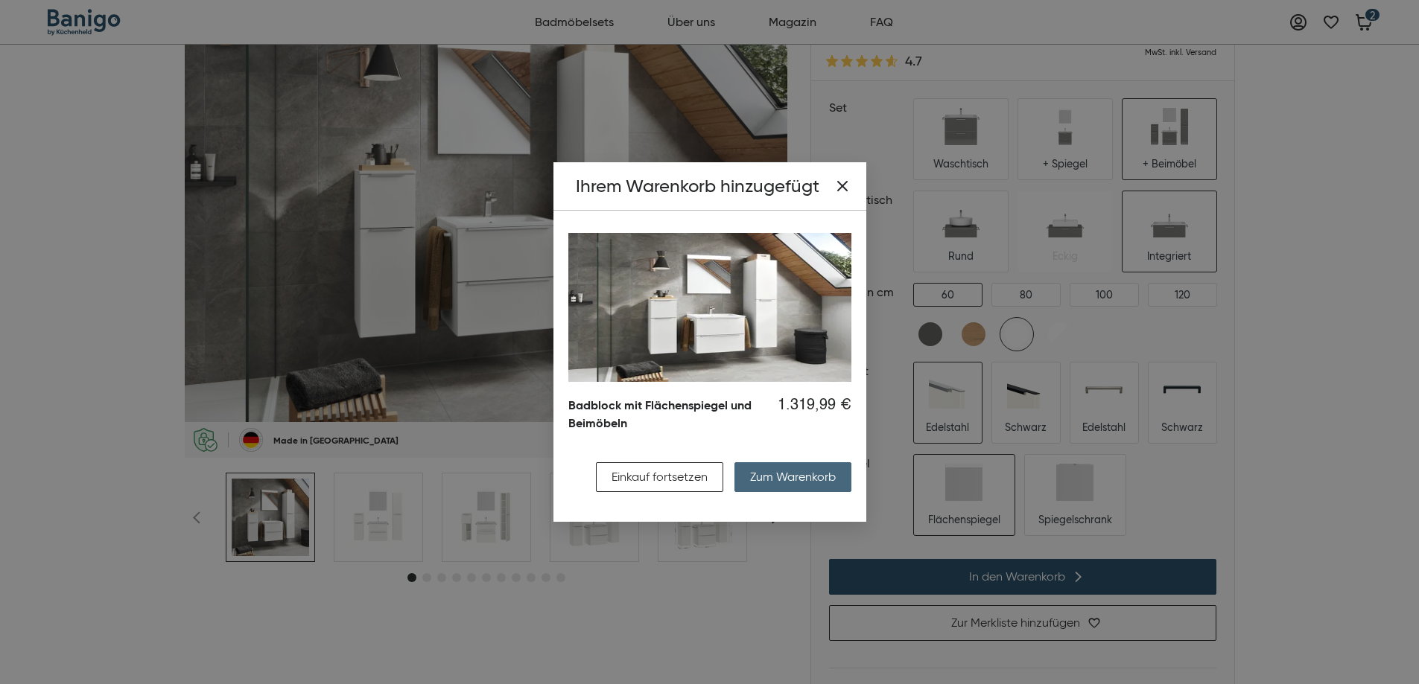
click at [753, 486] on button "Zum Warenkorb" at bounding box center [792, 477] width 117 height 30
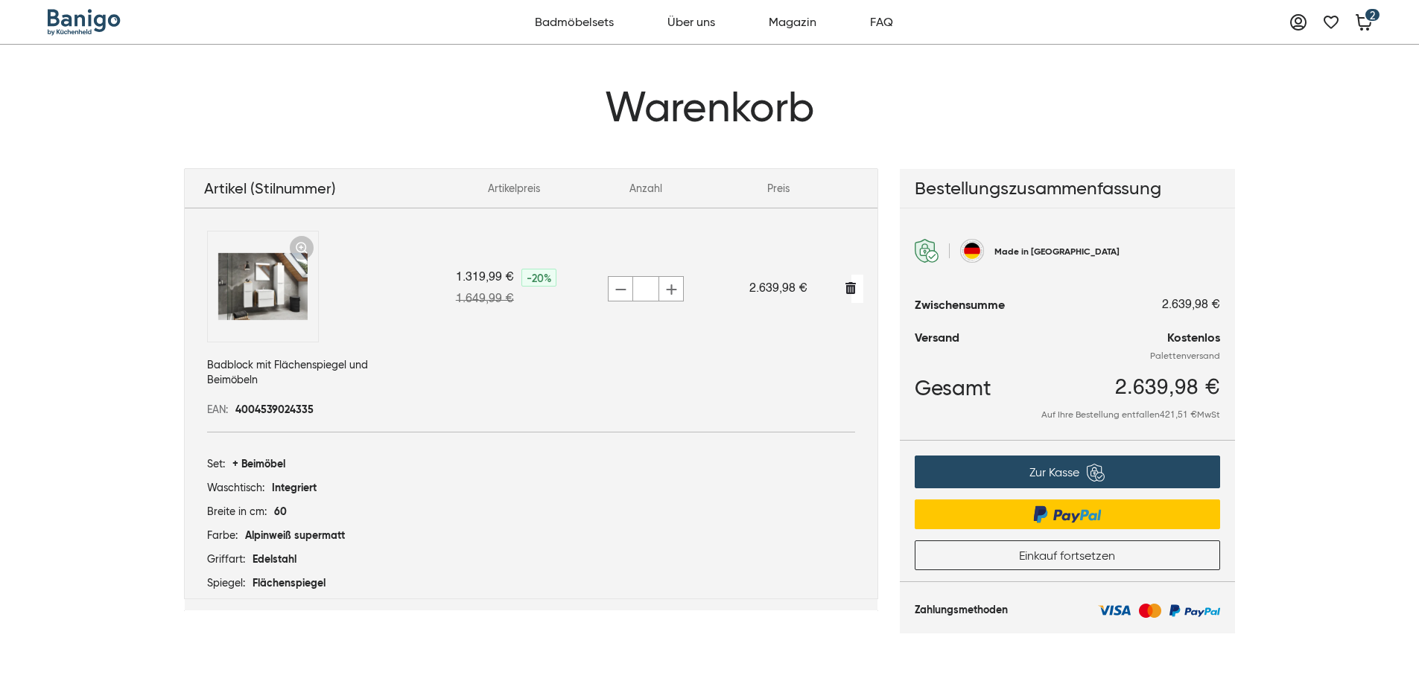
drag, startPoint x: 457, startPoint y: 273, endPoint x: 466, endPoint y: 281, distance: 12.6
click at [466, 281] on div "1.319,99 €" at bounding box center [485, 278] width 58 height 18
drag, startPoint x: 456, startPoint y: 280, endPoint x: 516, endPoint y: 295, distance: 61.4
click at [516, 295] on td "-20% 1.649,99 € 1.319,99 € *" at bounding box center [514, 284] width 132 height 150
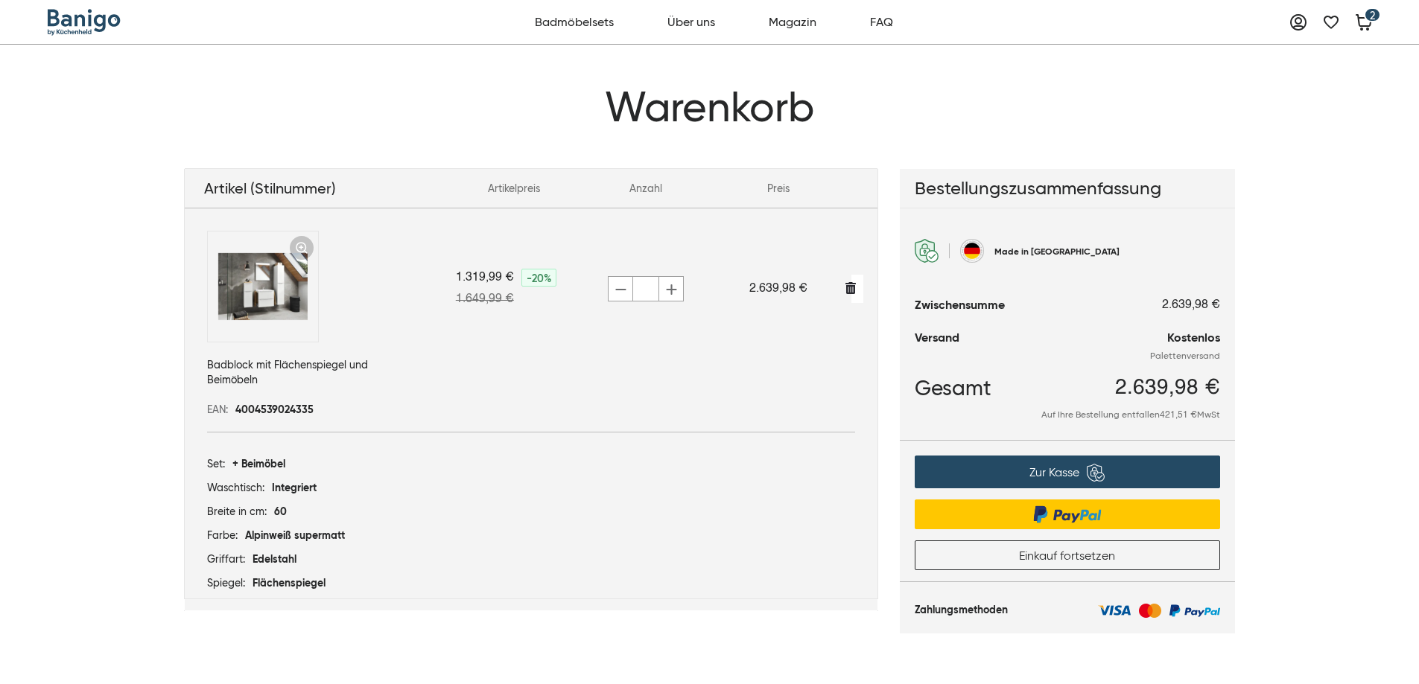
click at [518, 298] on div "-20% 1.649,99 € 1.319,99 € *" at bounding box center [514, 288] width 117 height 39
click at [1134, 466] on link "Zur Kasse" at bounding box center [1066, 472] width 305 height 33
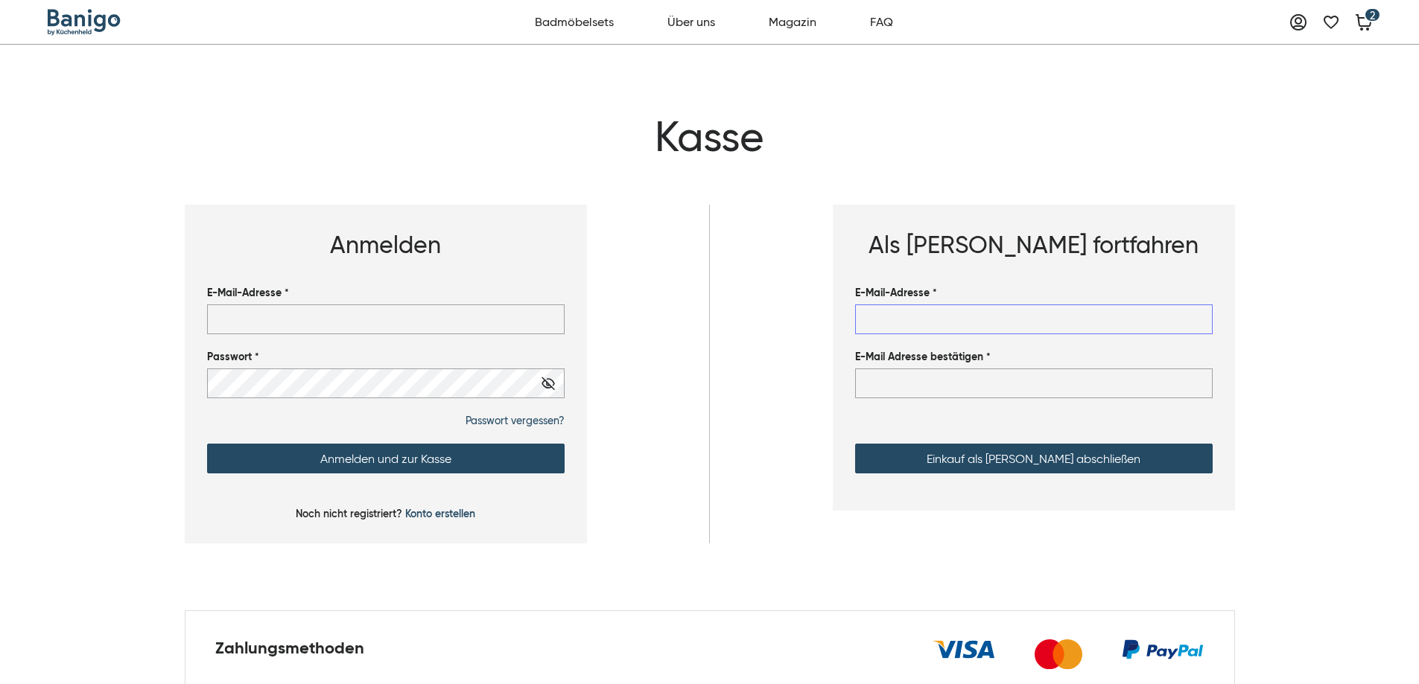
click at [967, 323] on input "E-Mail-Adresse *" at bounding box center [1033, 320] width 357 height 30
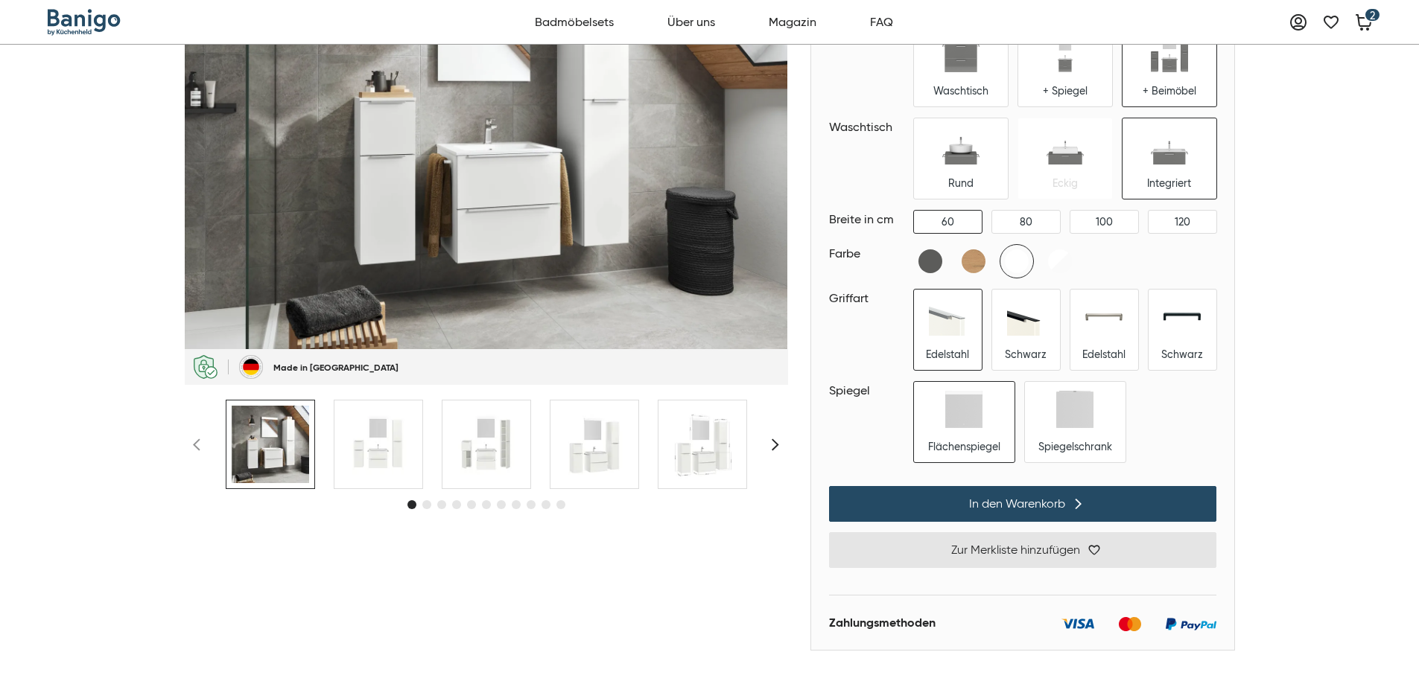
scroll to position [149, 0]
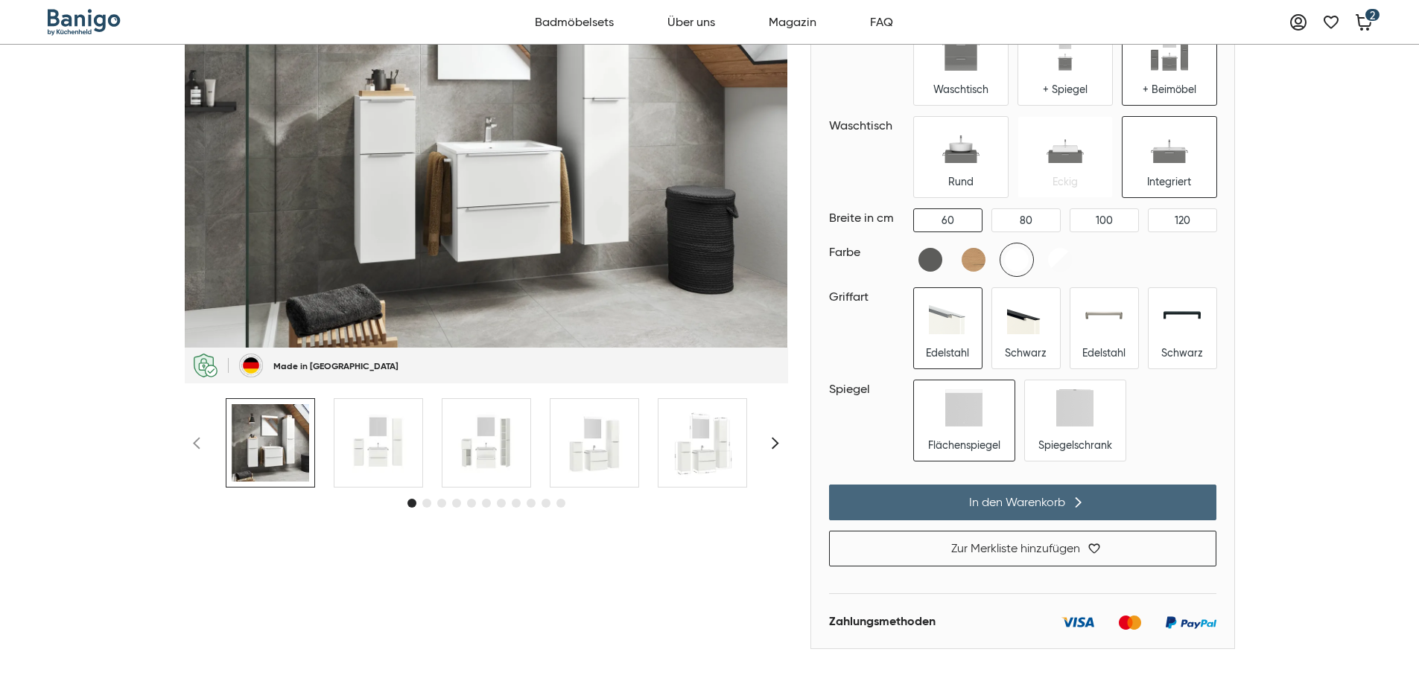
click at [1064, 506] on span "In den Warenkorb" at bounding box center [1017, 502] width 96 height 15
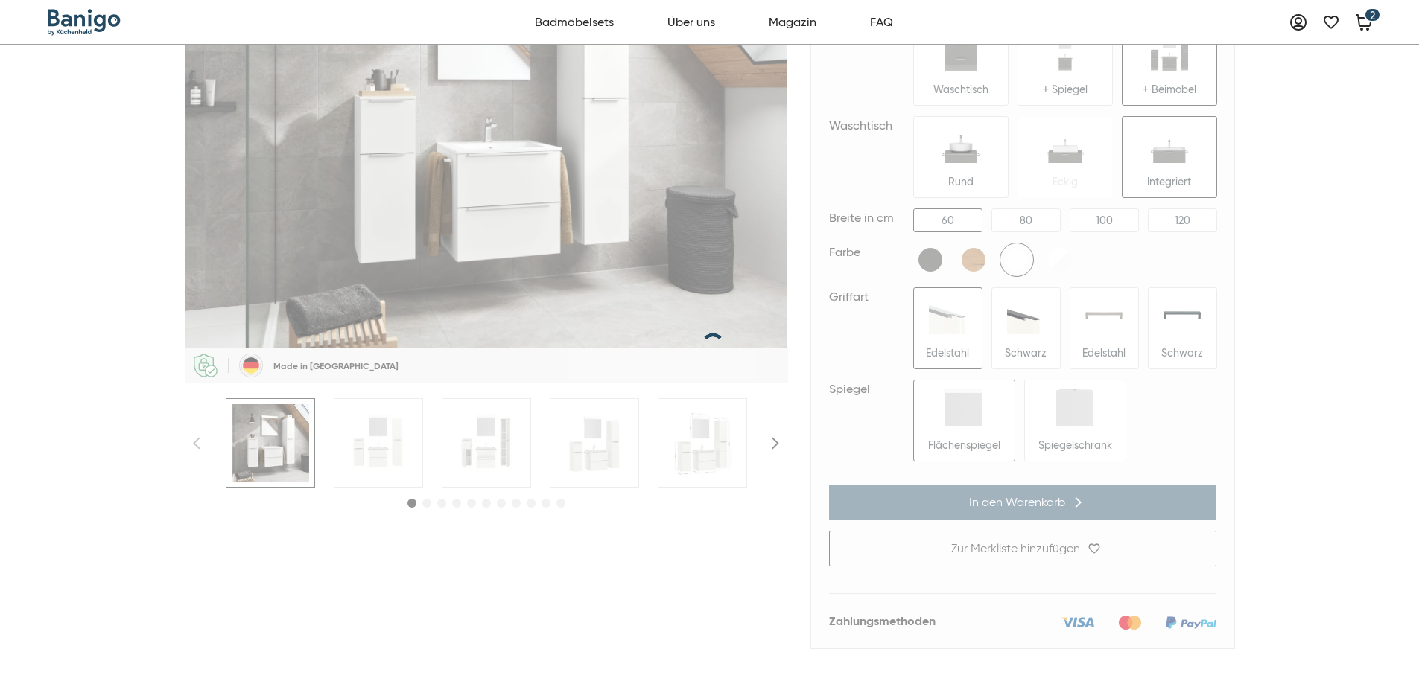
scroll to position [0, 0]
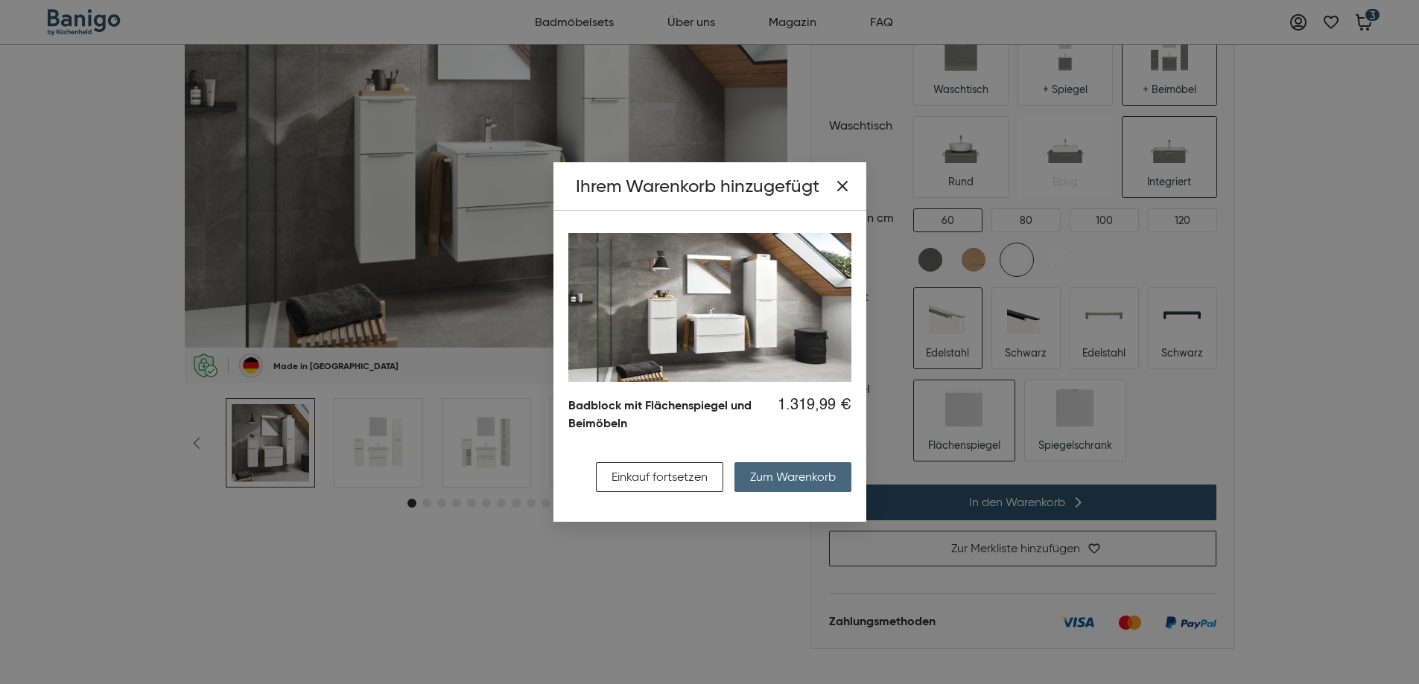
click at [829, 483] on button "Zum Warenkorb" at bounding box center [792, 477] width 117 height 30
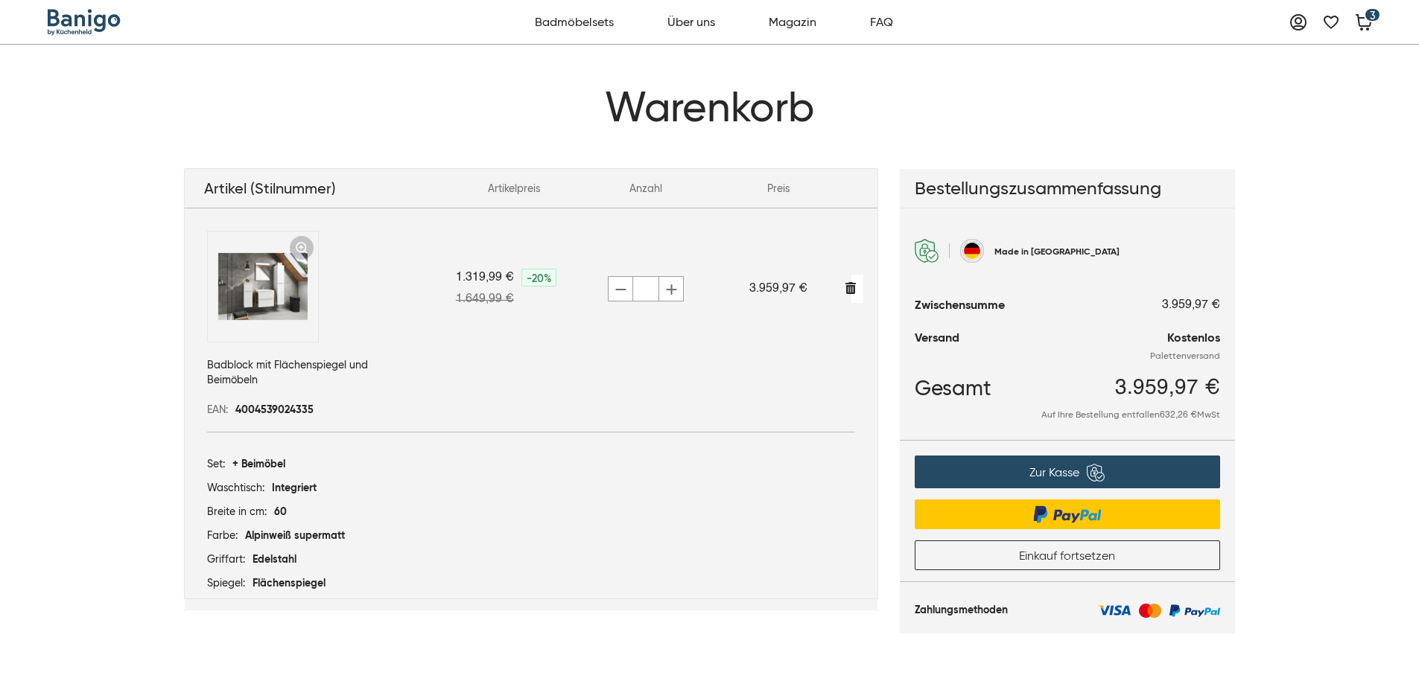
drag, startPoint x: 993, startPoint y: 252, endPoint x: 1089, endPoint y: 261, distance: 96.5
click at [1089, 261] on div "Made in Germany" at bounding box center [1066, 251] width 305 height 24
drag, startPoint x: 1100, startPoint y: 615, endPoint x: 1216, endPoint y: 608, distance: 116.4
click at [1216, 608] on div at bounding box center [1158, 609] width 121 height 19
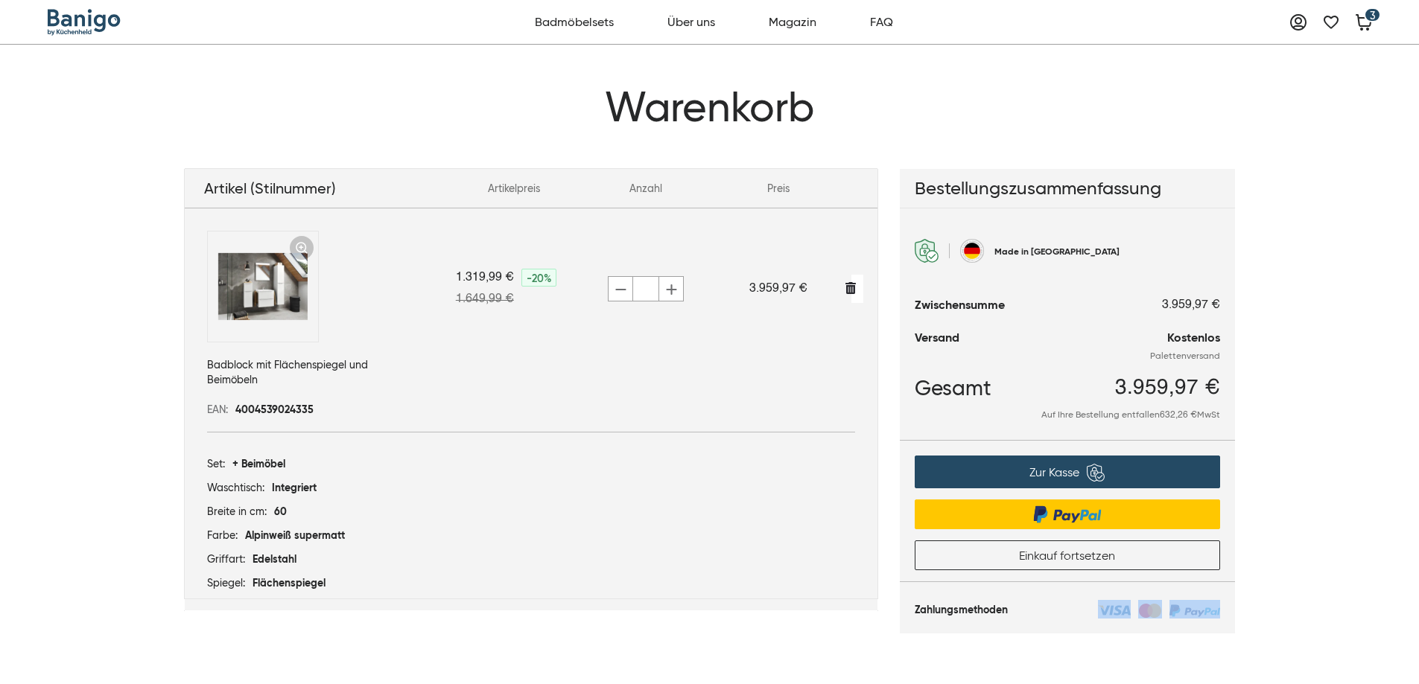
click at [1231, 610] on div "Zahlungsmethoden" at bounding box center [1067, 600] width 335 height 37
drag, startPoint x: 1095, startPoint y: 609, endPoint x: 1230, endPoint y: 617, distance: 135.7
click at [1230, 617] on div "Zahlungsmethoden" at bounding box center [1067, 600] width 335 height 37
click at [1231, 616] on div "Zahlungsmethoden" at bounding box center [1067, 600] width 335 height 37
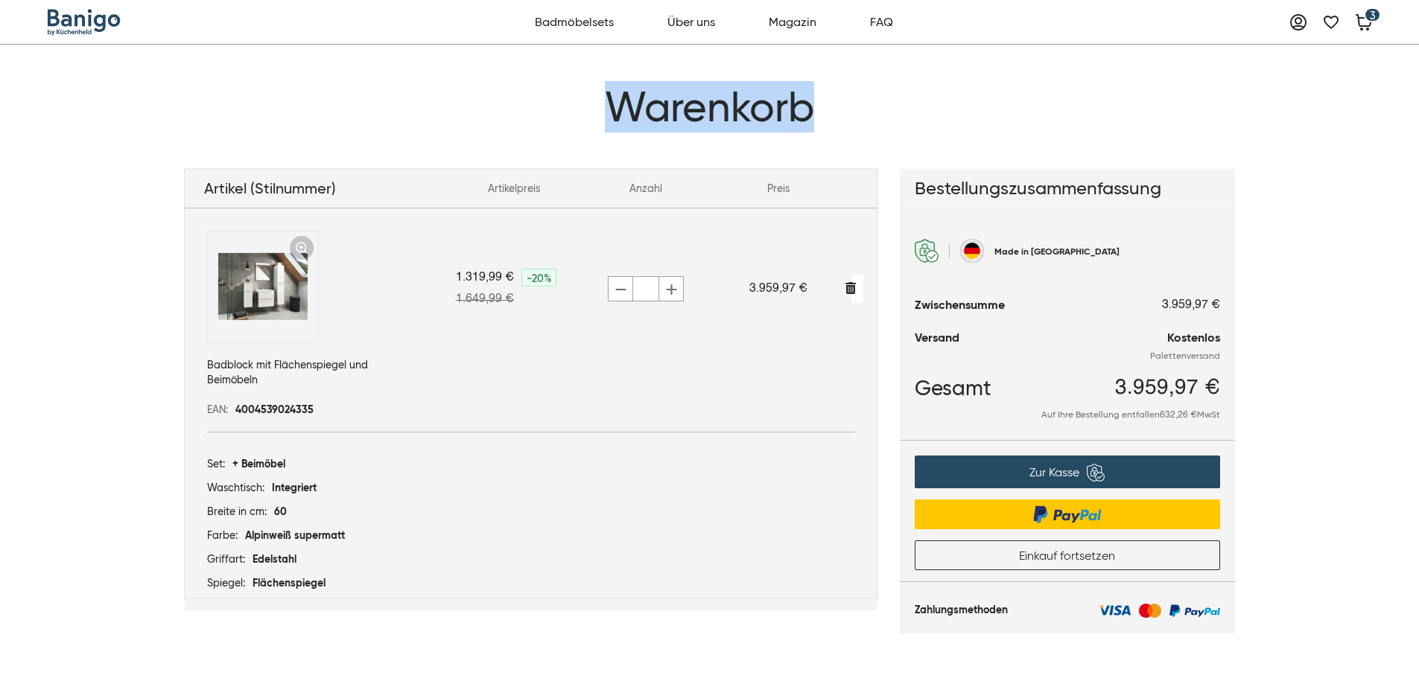
drag, startPoint x: 602, startPoint y: 104, endPoint x: 830, endPoint y: 108, distance: 227.9
click at [830, 108] on h1 "Warenkorb" at bounding box center [710, 107] width 1050 height 50
click at [739, 95] on h1 "Warenkorb" at bounding box center [710, 107] width 1050 height 50
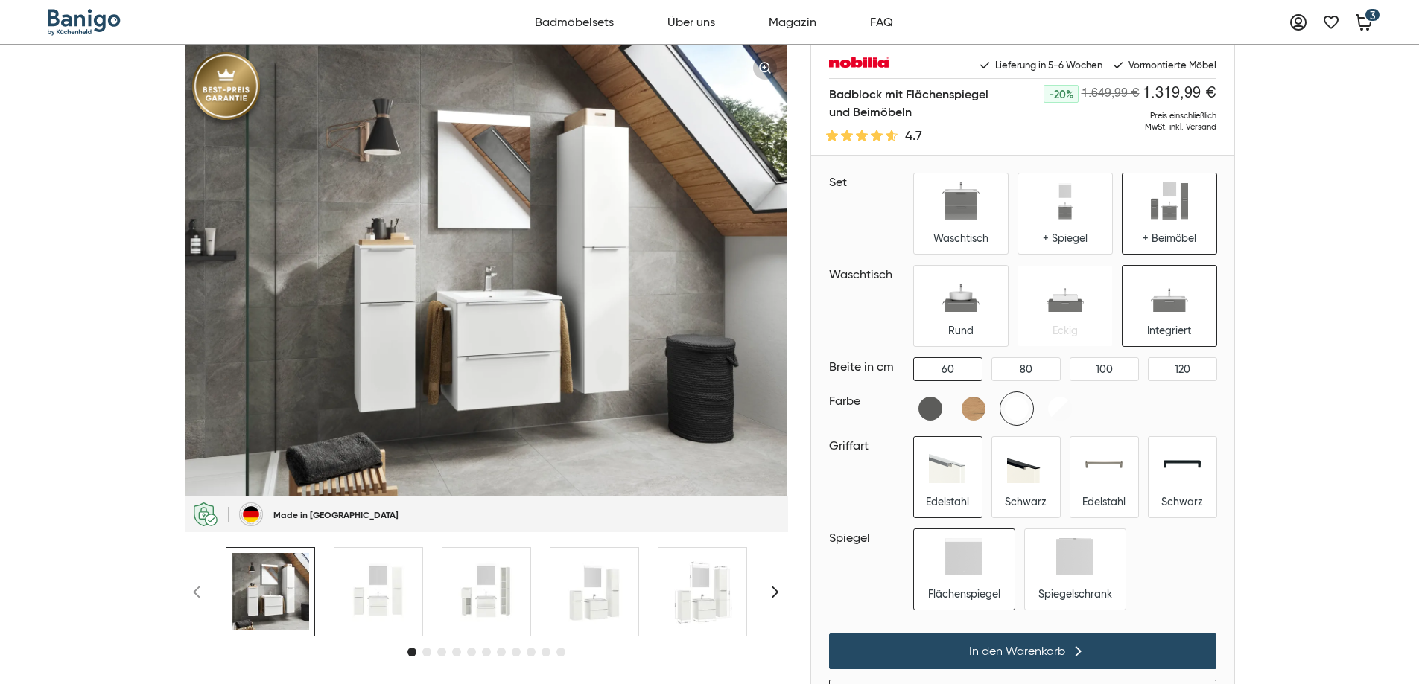
drag, startPoint x: 910, startPoint y: 111, endPoint x: 830, endPoint y: 95, distance: 81.9
click at [830, 95] on h1 "Badblock mit Flächenspiegel und Beimöbeln" at bounding box center [909, 103] width 160 height 36
click at [1259, 451] on div "Badblock mit Flächenspiegel und Beimöbeln -20% 1.649,99 € 1.319,99 € Preis eins…" at bounding box center [709, 422] width 1419 height 754
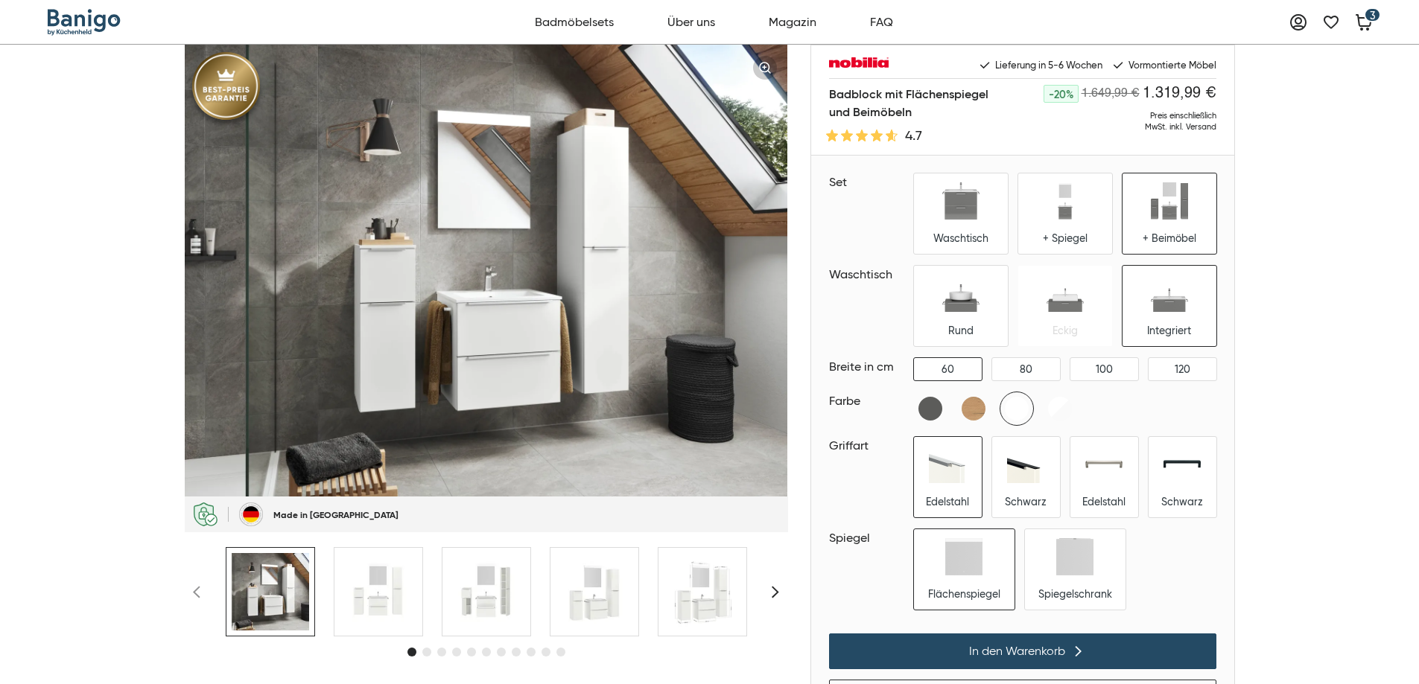
click at [1104, 407] on div at bounding box center [1065, 408] width 302 height 33
click at [1138, 94] on span "1.649,99 €" at bounding box center [1110, 94] width 58 height 12
click at [1372, 287] on div "Badblock mit Flächenspiegel und Beimöbeln -20% 1.649,99 € 1.319,99 € Preis eins…" at bounding box center [709, 422] width 1419 height 754
